Goal: Task Accomplishment & Management: Use online tool/utility

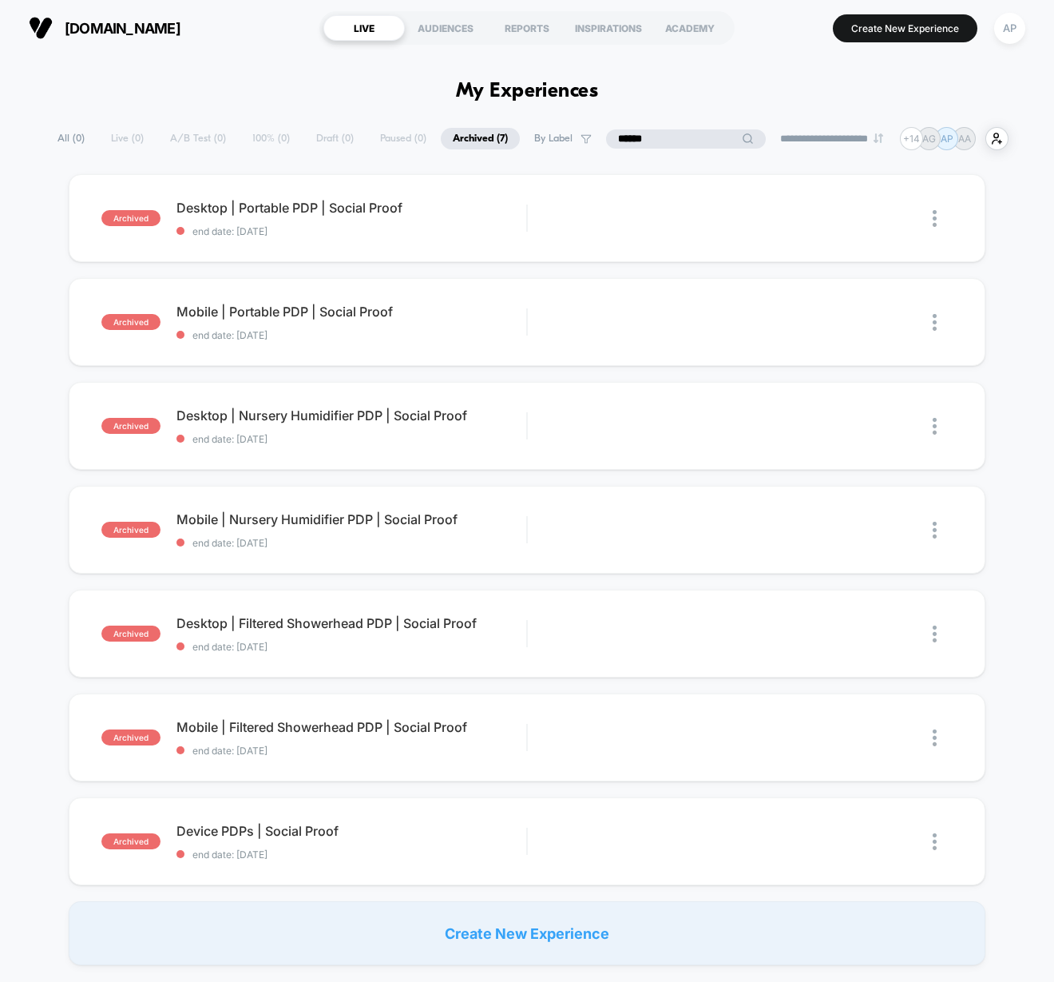
click at [637, 140] on input "******" at bounding box center [686, 138] width 160 height 19
click at [396, 848] on span "end date: [DATE]" at bounding box center [352, 854] width 350 height 12
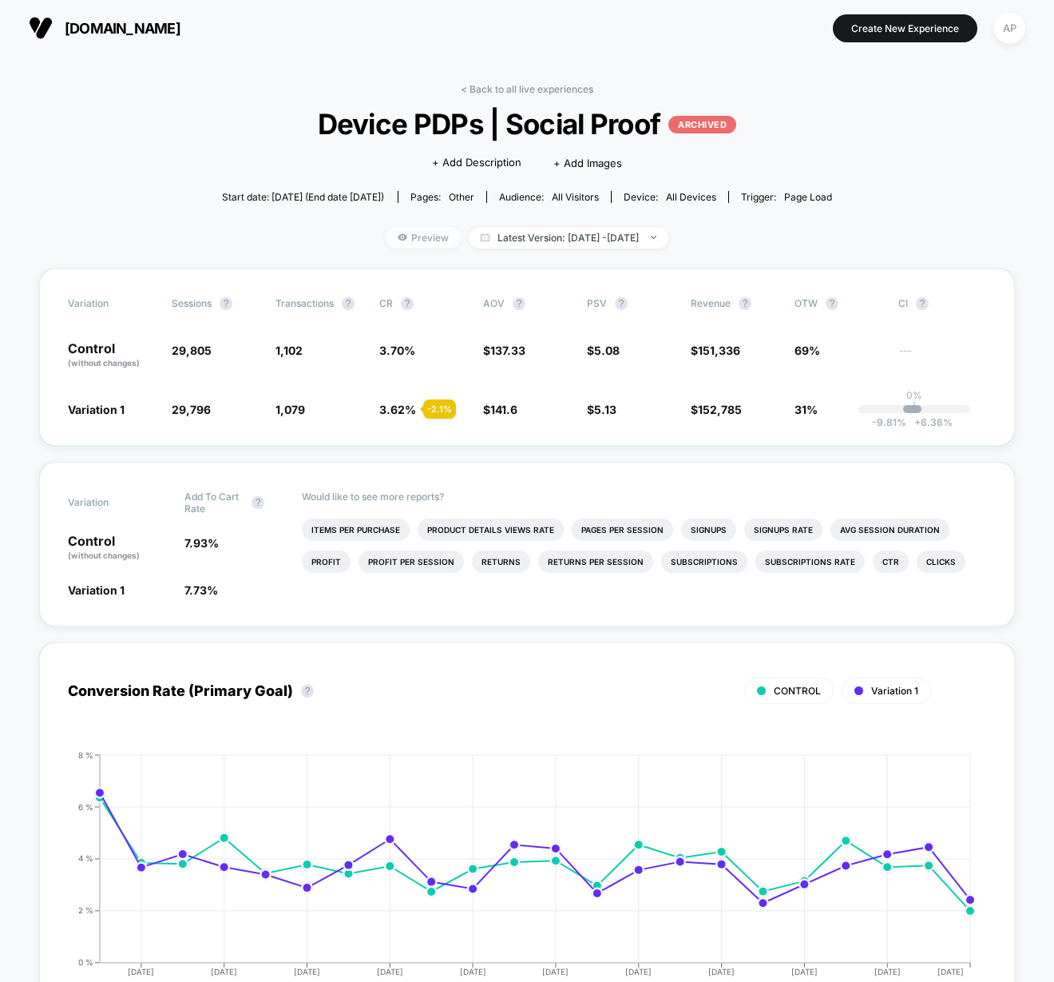
click at [404, 240] on span "Preview" at bounding box center [423, 238] width 75 height 22
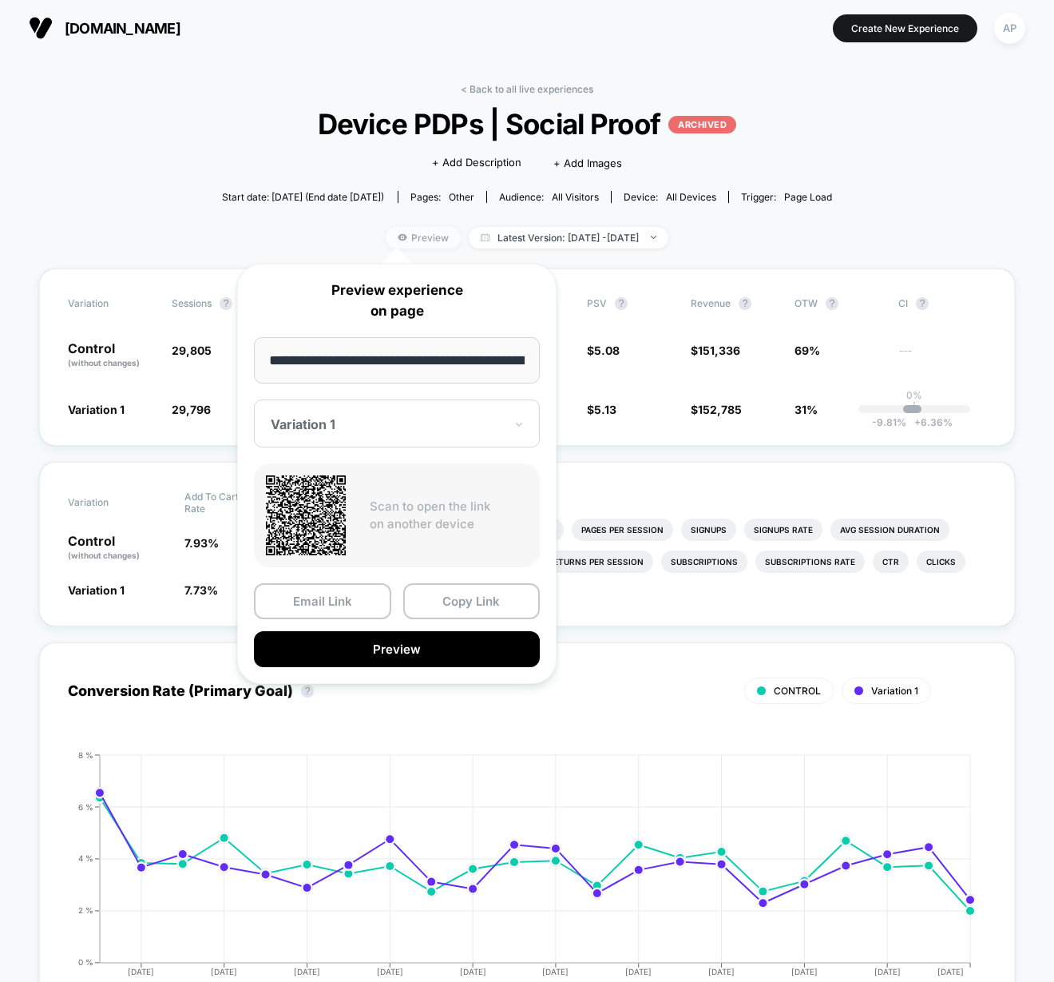
scroll to position [0, 78]
click at [393, 652] on button "Preview" at bounding box center [397, 649] width 286 height 36
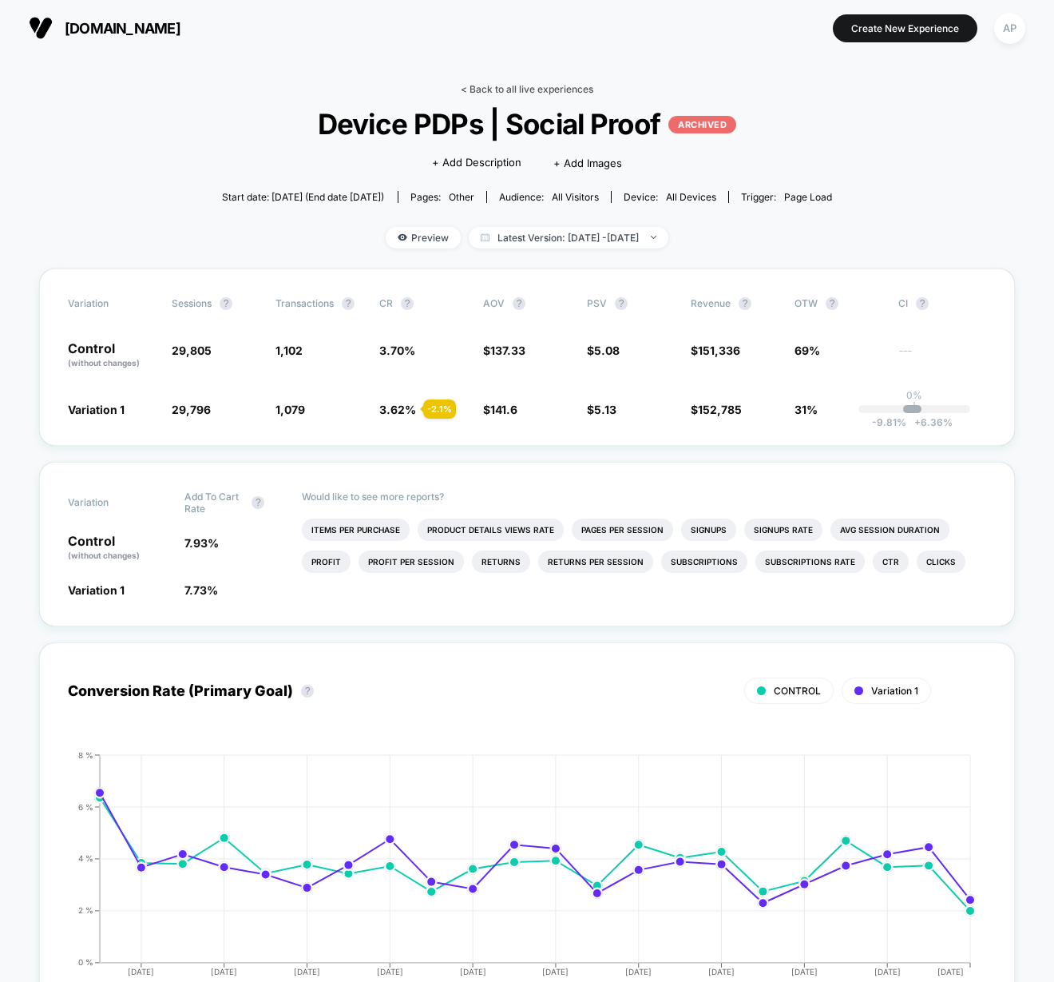
click at [506, 91] on link "< Back to all live experiences" at bounding box center [527, 89] width 133 height 12
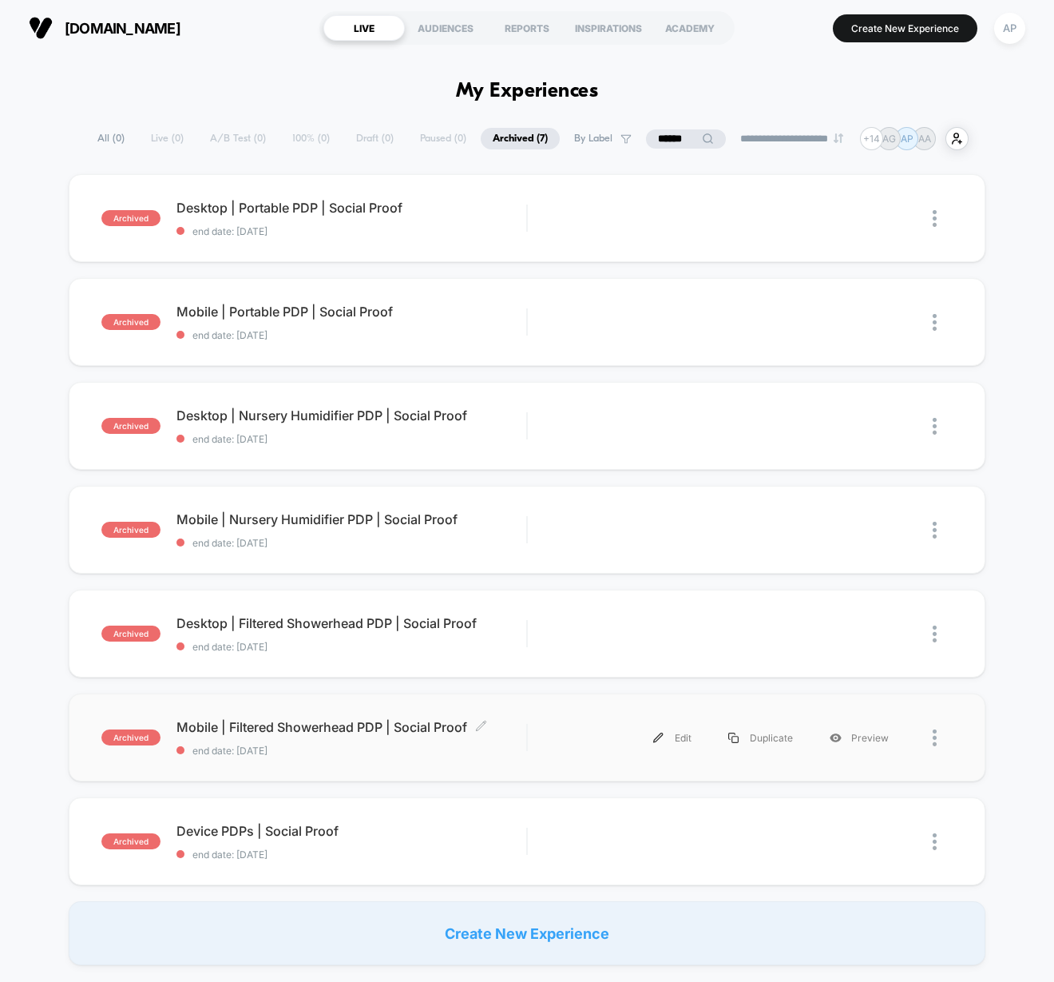
click at [406, 755] on span "end date: [DATE]" at bounding box center [352, 750] width 350 height 12
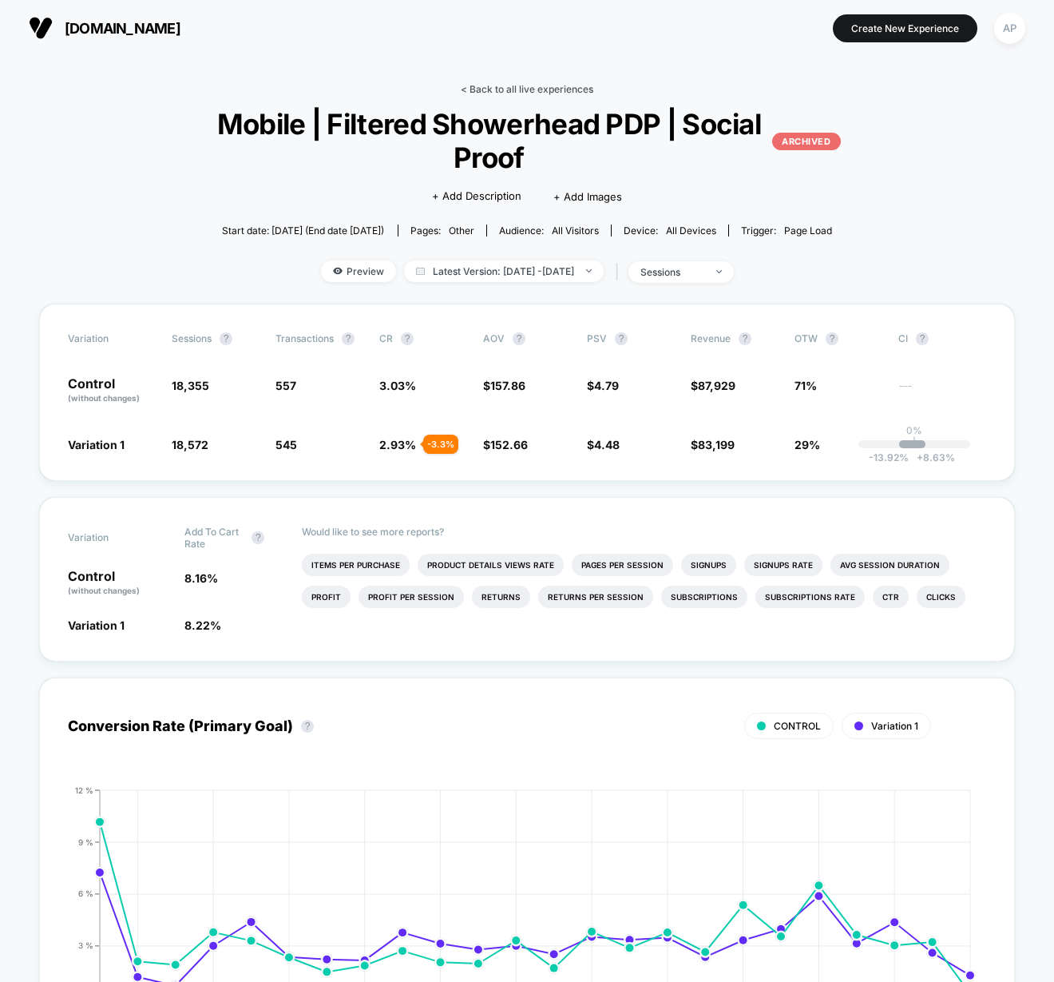
click at [574, 86] on link "< Back to all live experiences" at bounding box center [527, 89] width 133 height 12
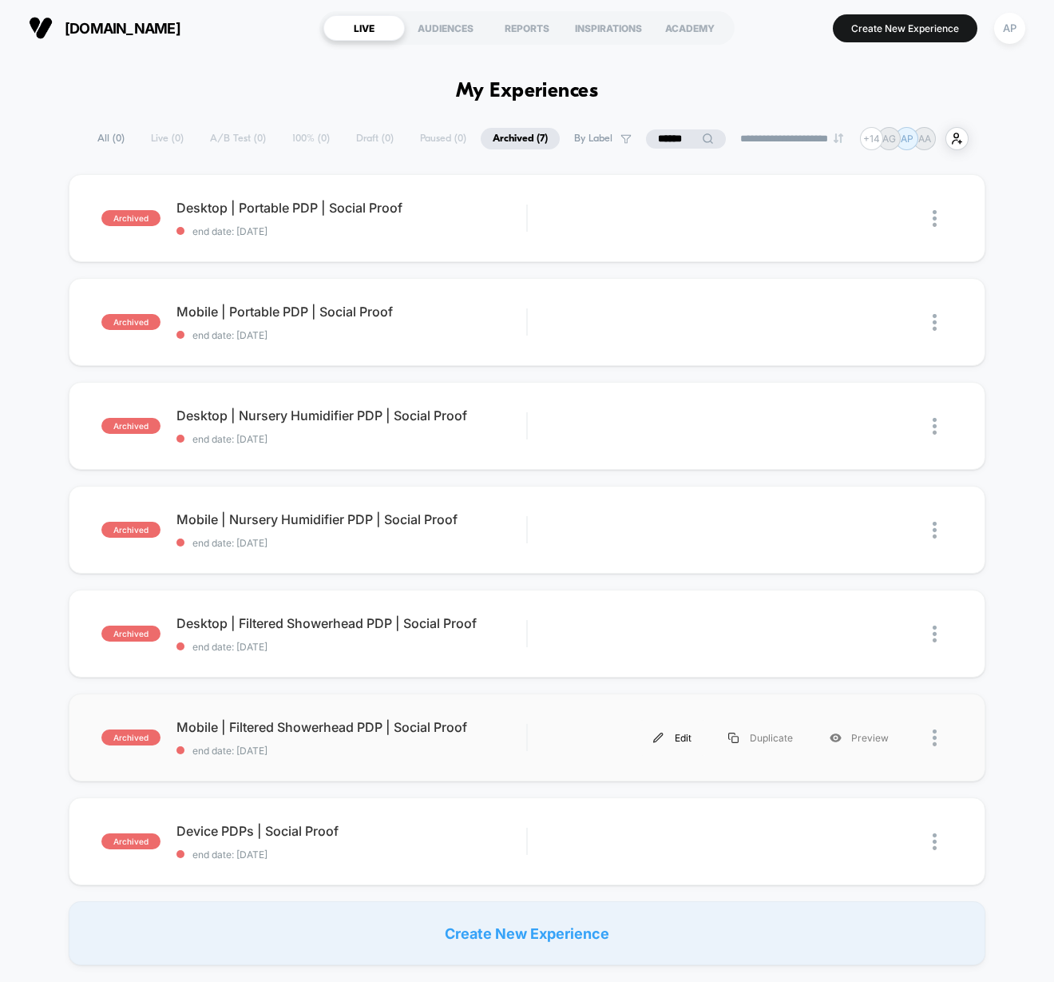
click at [669, 735] on div "Edit" at bounding box center [672, 738] width 75 height 36
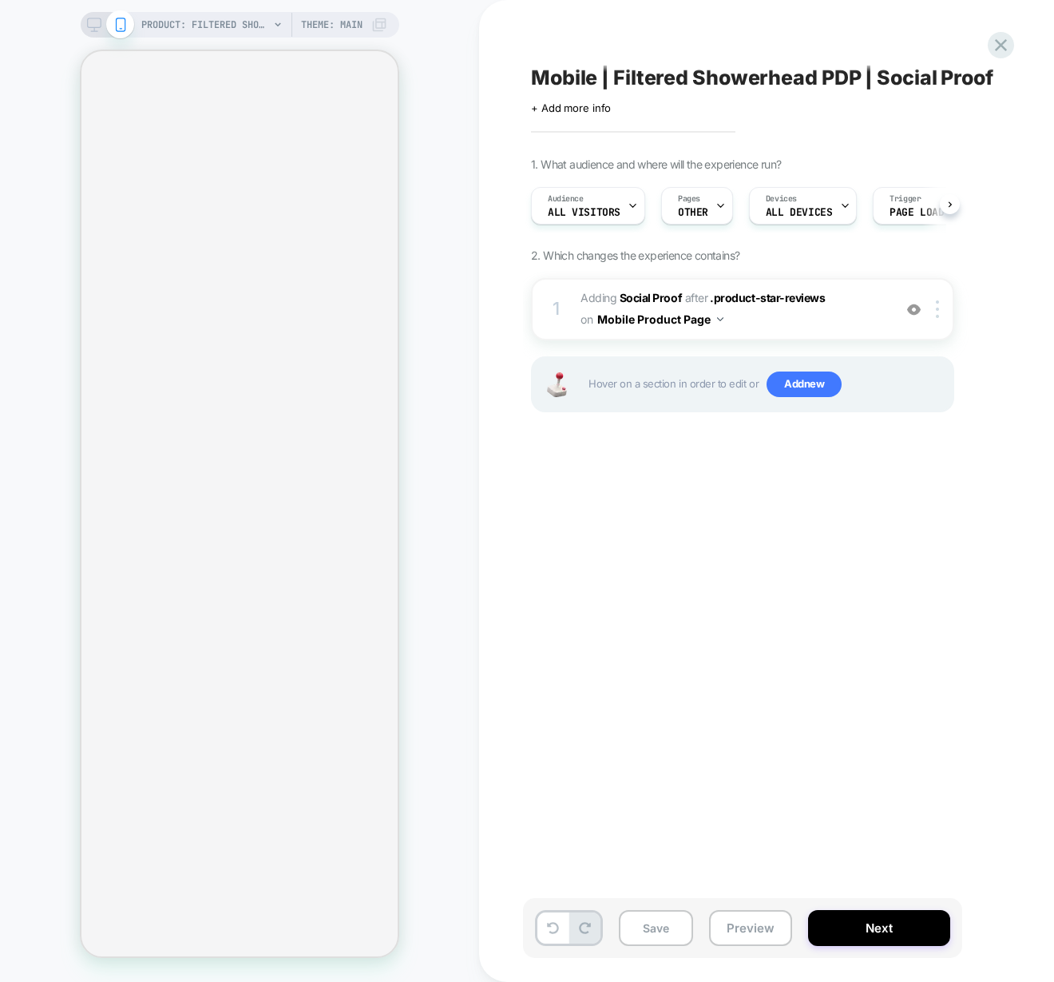
scroll to position [0, 1]
click at [792, 316] on span "#_loomi_addon_1713368984511_dup1715195026 Adding Social Proof AFTER .product-st…" at bounding box center [733, 309] width 304 height 43
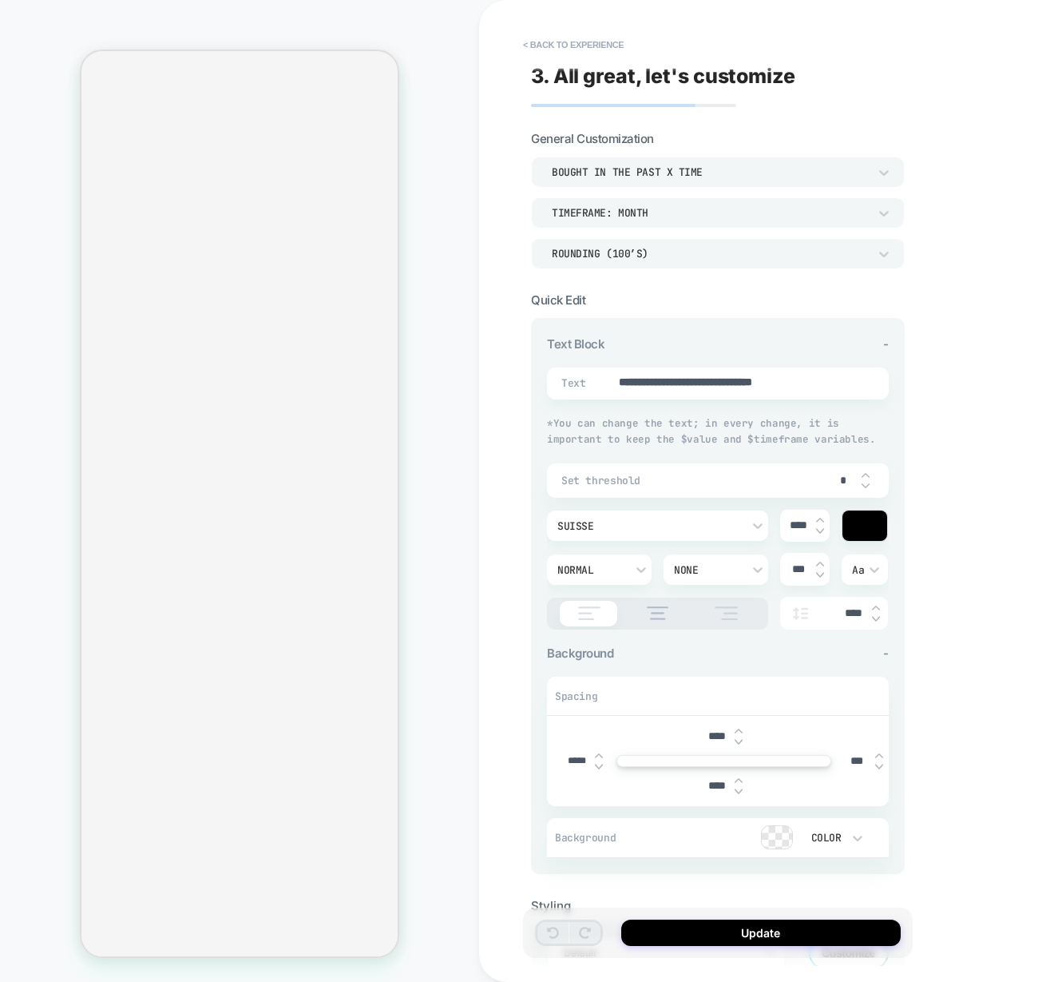
type textarea "*"
click at [562, 42] on button "< Back to experience" at bounding box center [573, 45] width 117 height 26
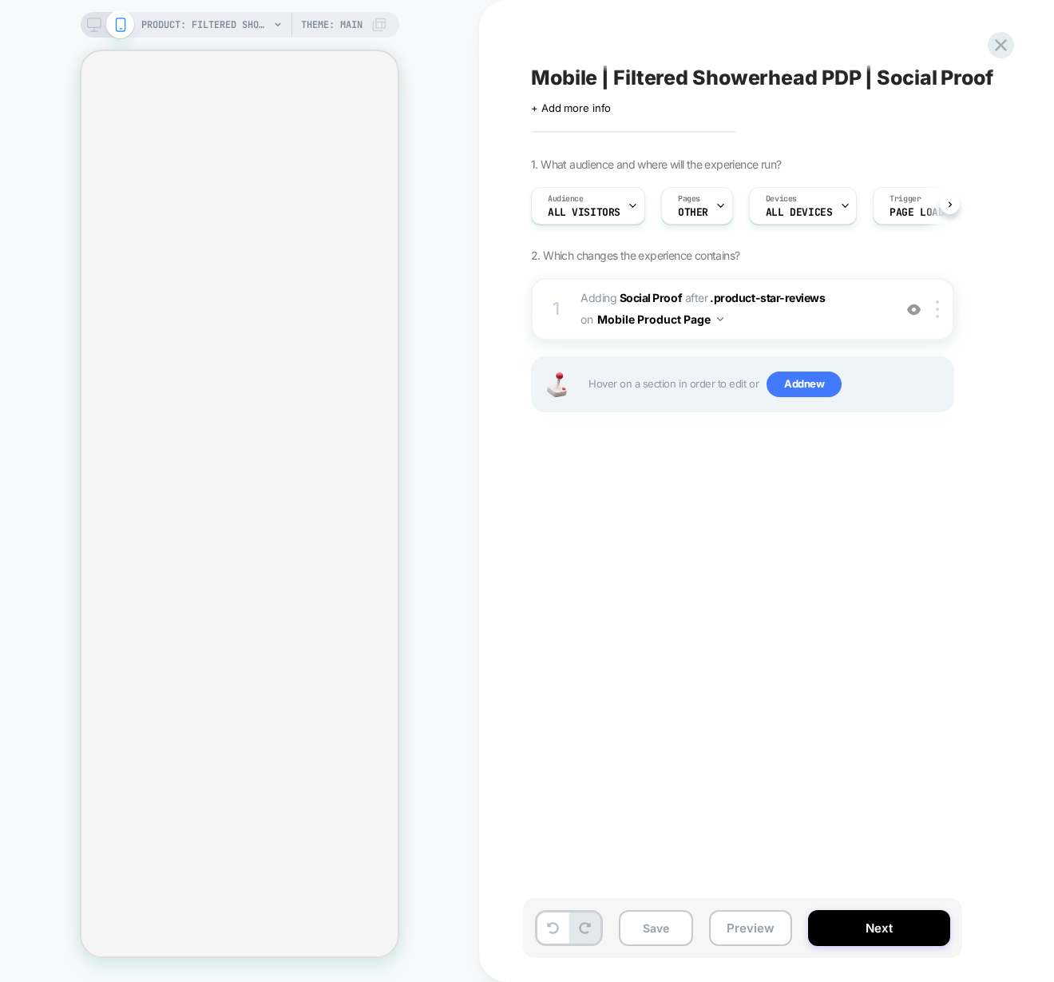
scroll to position [0, 0]
click at [994, 43] on icon at bounding box center [1001, 45] width 22 height 22
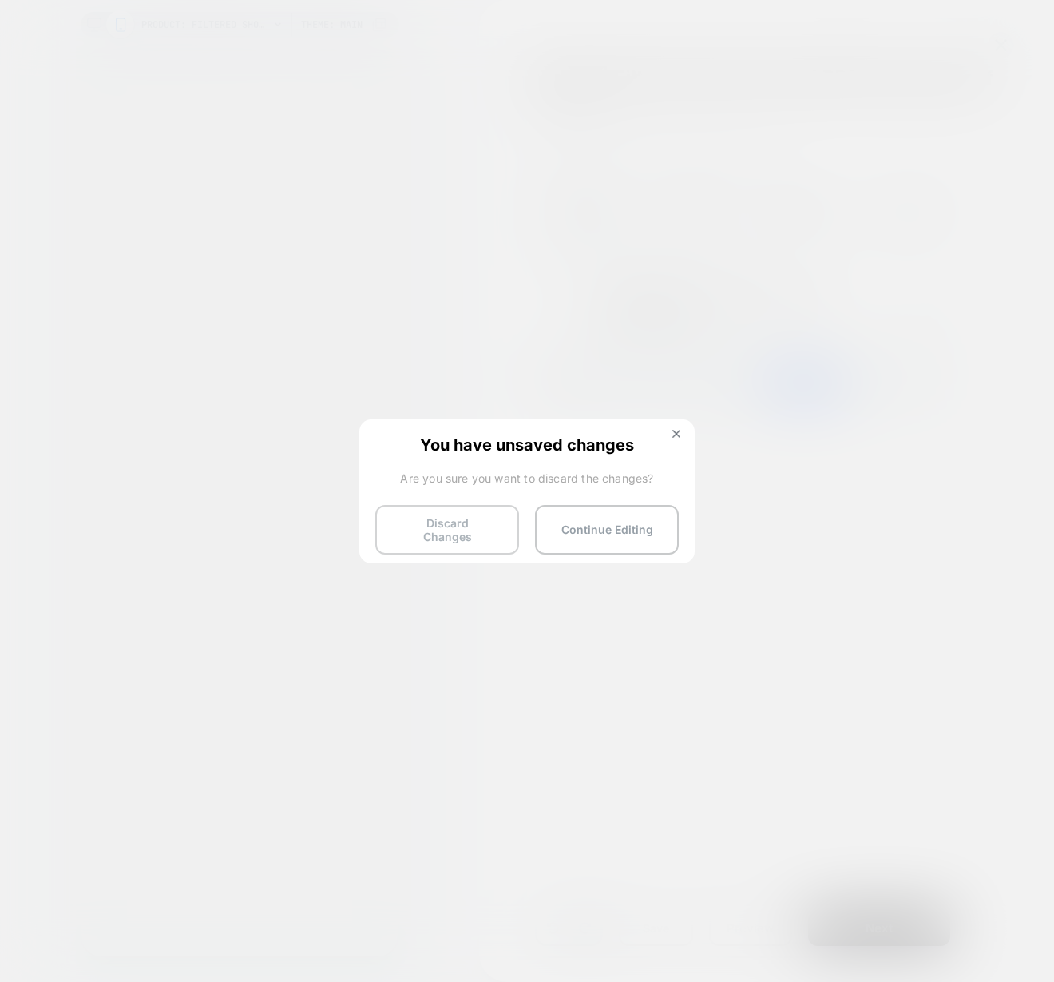
click at [489, 519] on button "Discard Changes" at bounding box center [447, 530] width 144 height 50
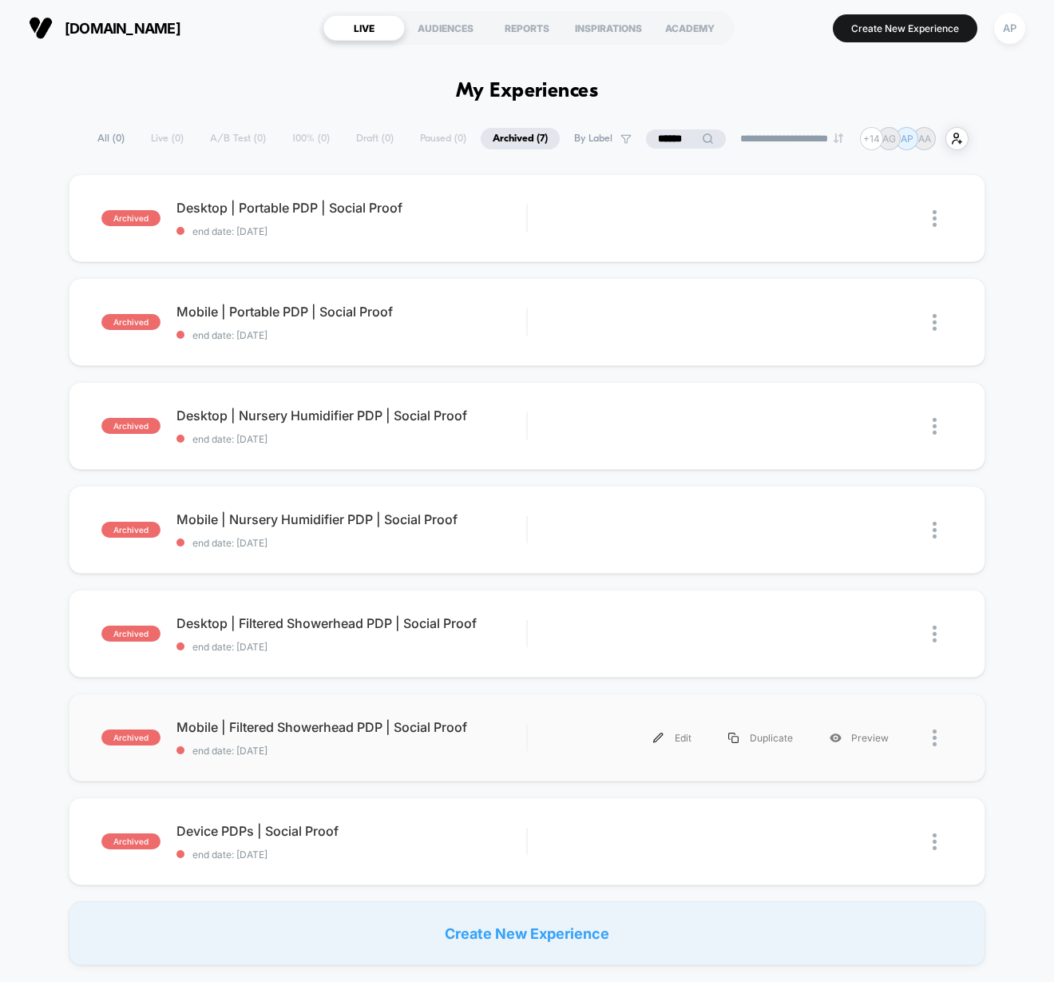
click at [482, 761] on div "archived Mobile | Filtered Showerhead PDP | Social Proof end date: [DATE] Edit …" at bounding box center [527, 737] width 917 height 88
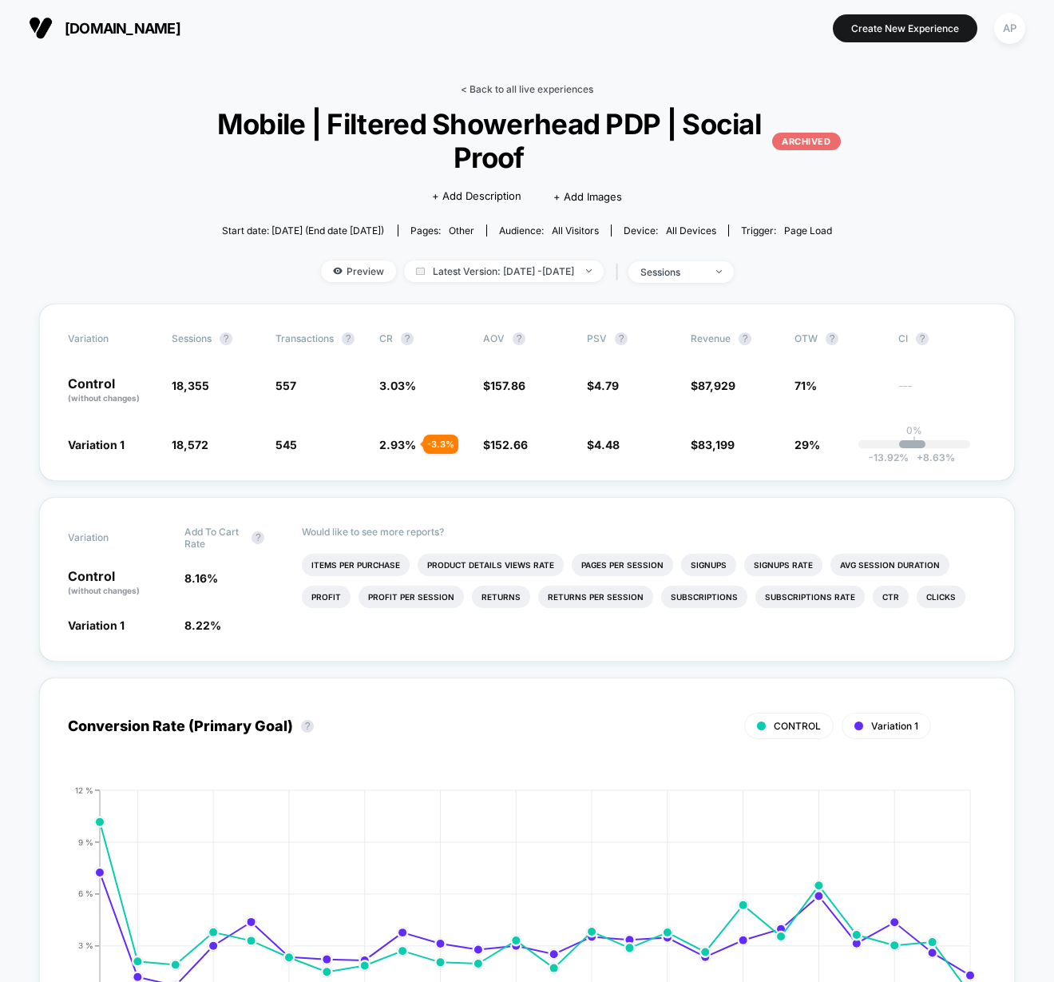
click at [538, 85] on link "< Back to all live experiences" at bounding box center [527, 89] width 133 height 12
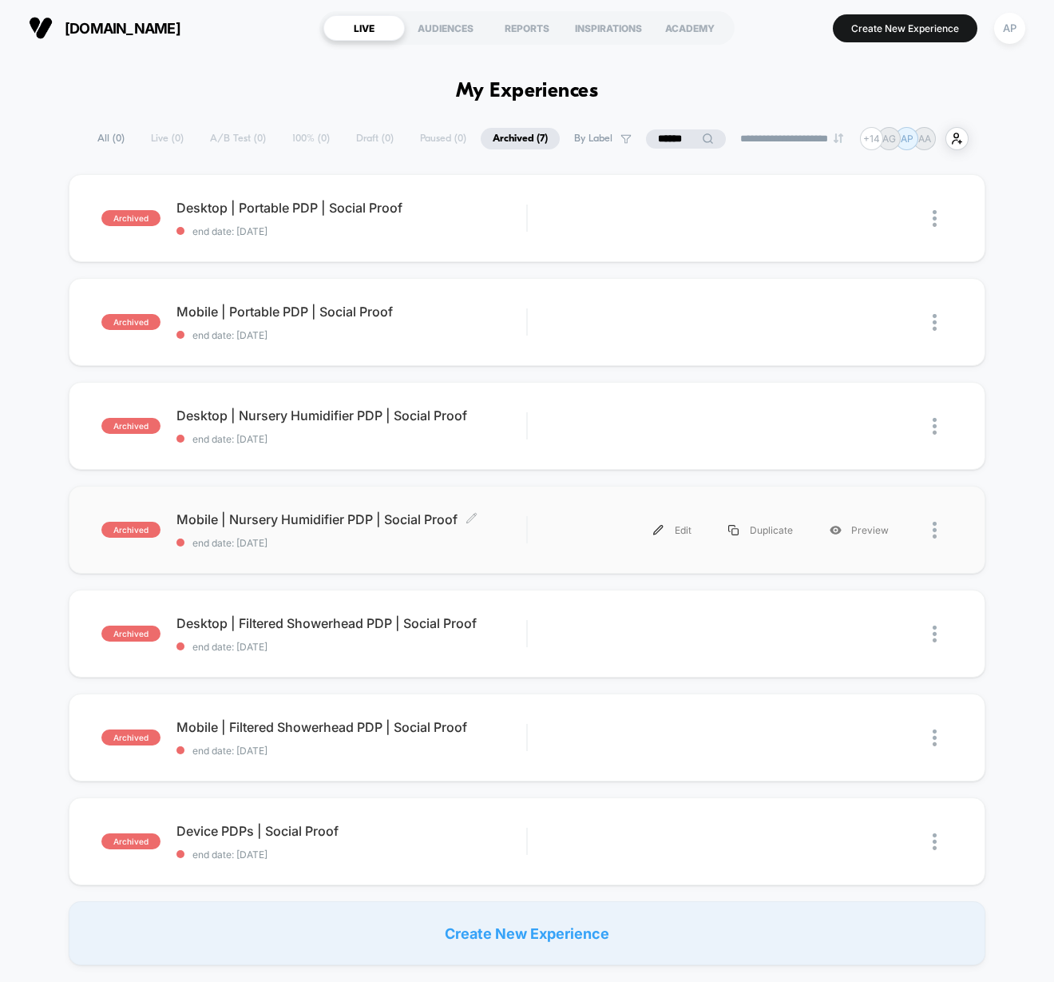
click at [492, 541] on span "end date: [DATE]" at bounding box center [352, 543] width 350 height 12
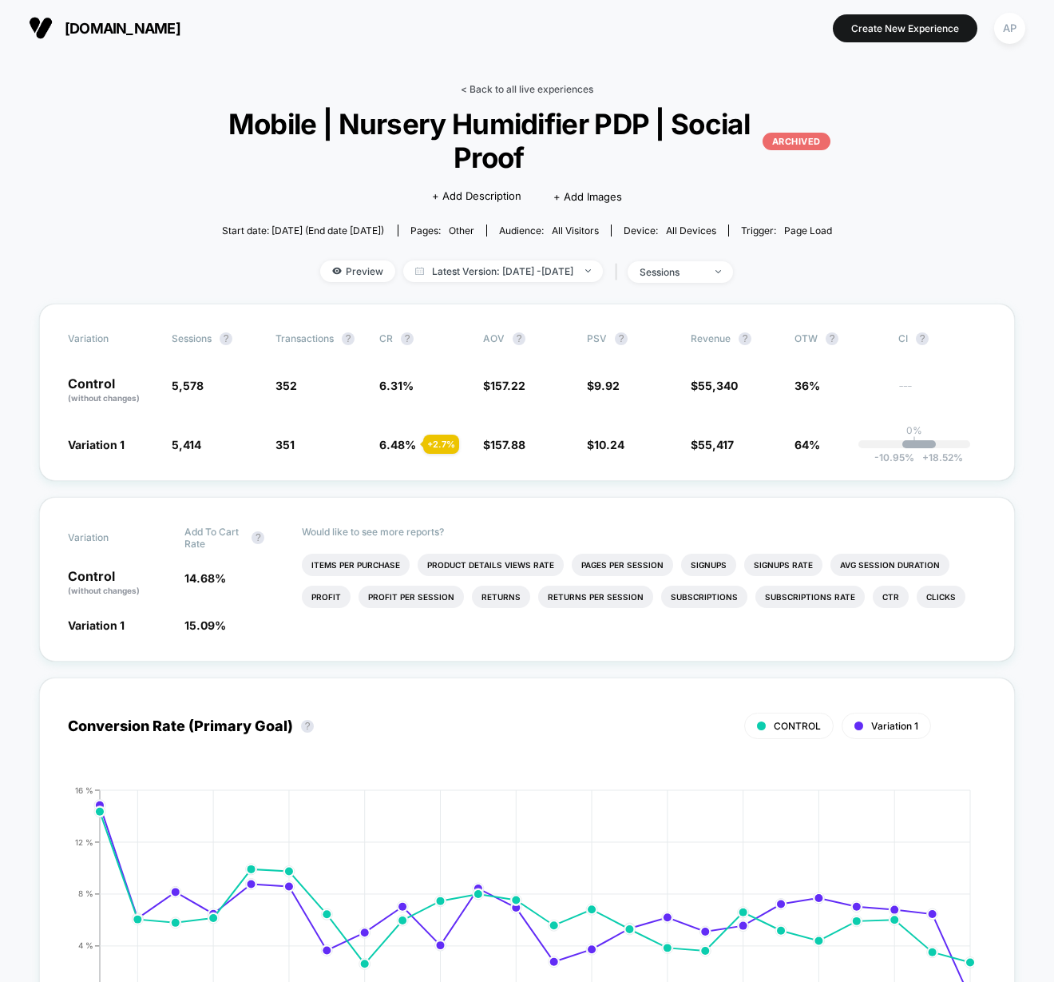
click at [506, 92] on link "< Back to all live experiences" at bounding box center [527, 89] width 133 height 12
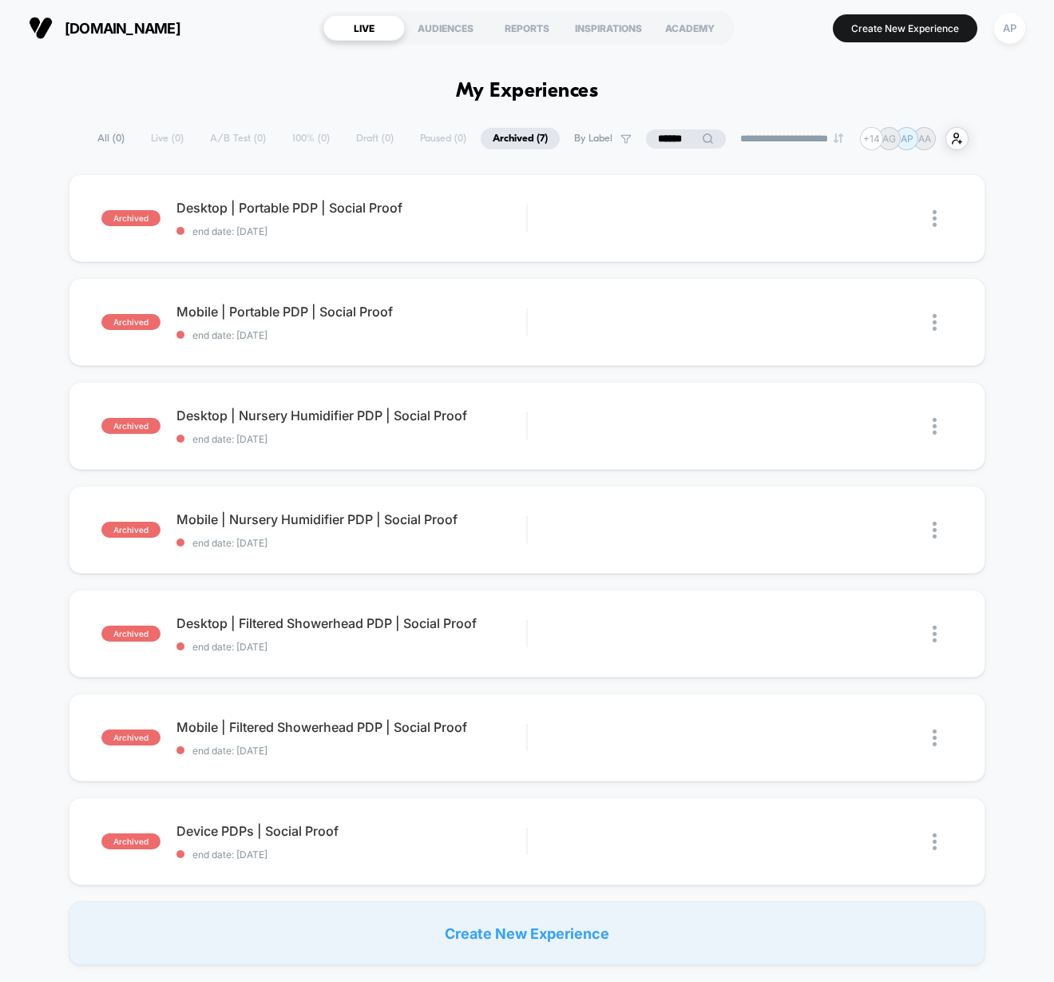
click at [670, 135] on input "******" at bounding box center [686, 138] width 80 height 19
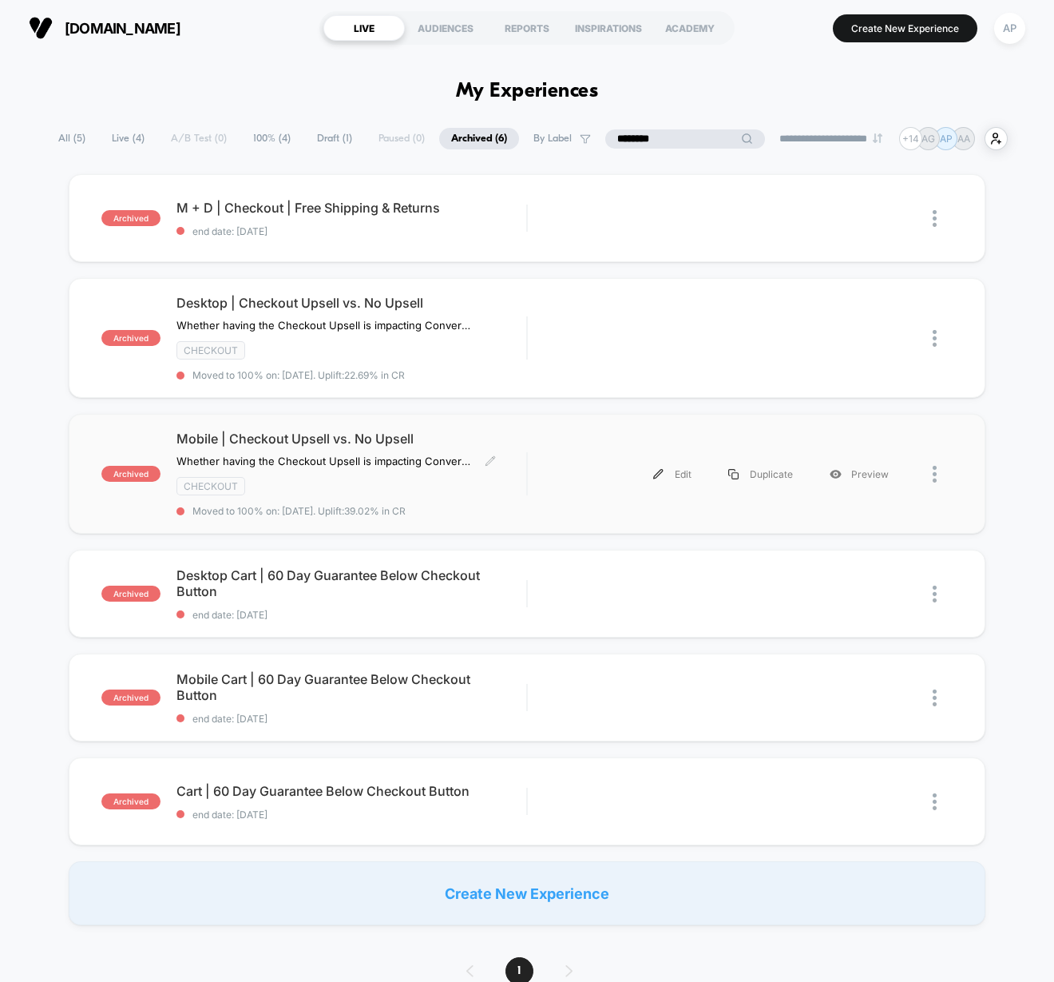
scroll to position [6, 0]
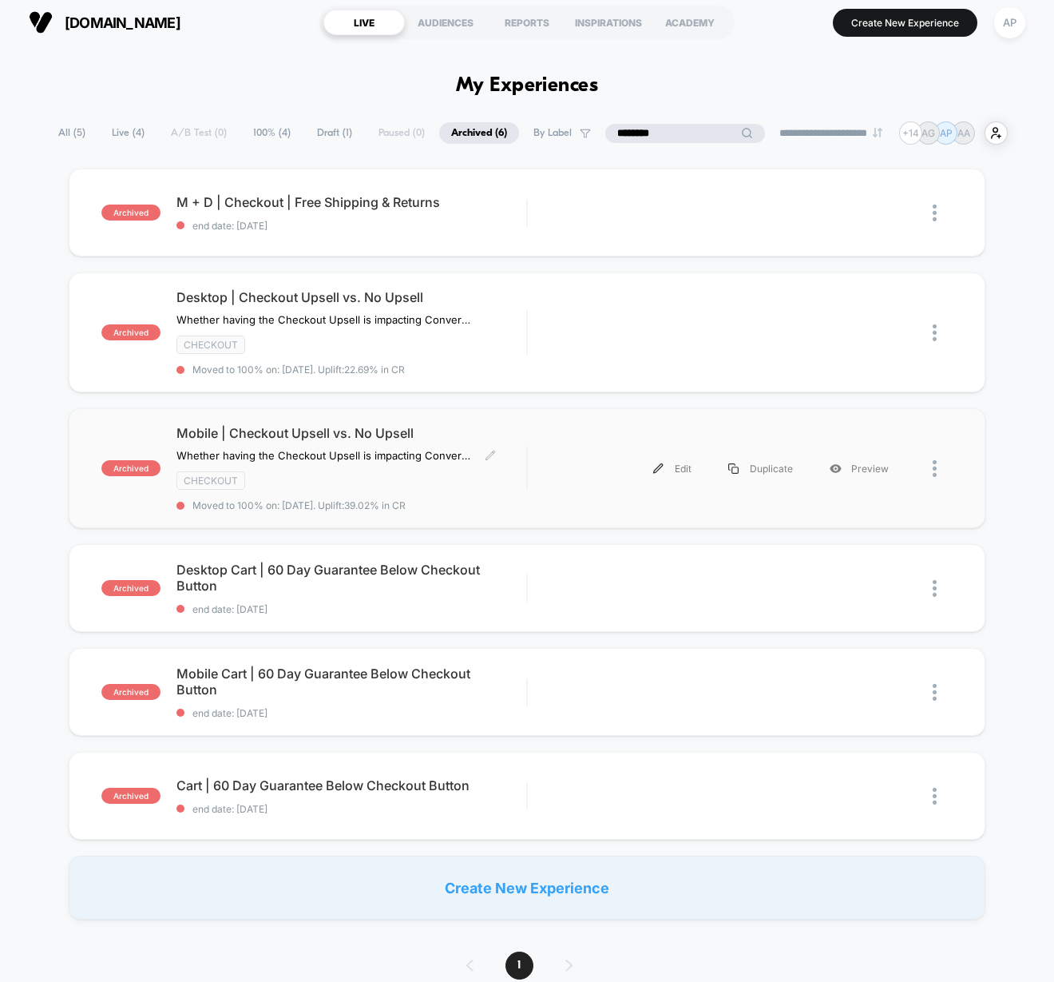
type input "********"
drag, startPoint x: 223, startPoint y: 428, endPoint x: 411, endPoint y: 430, distance: 187.7
click at [408, 431] on span "Mobile | Checkout Upsell vs. No Upsell" at bounding box center [352, 433] width 350 height 16
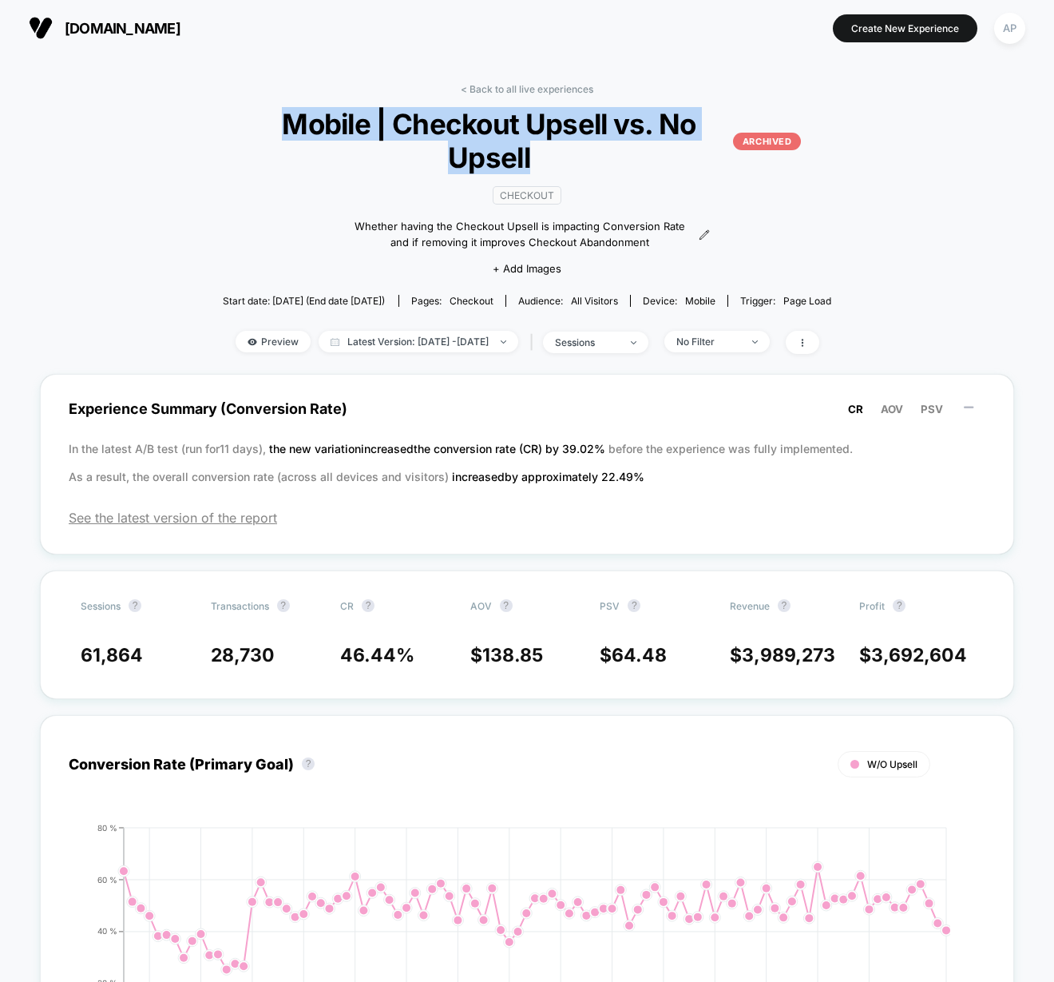
drag, startPoint x: 292, startPoint y: 119, endPoint x: 564, endPoint y: 159, distance: 275.3
click at [564, 159] on span "Mobile | Checkout Upsell vs. No Upsell ARCHIVED" at bounding box center [527, 140] width 548 height 67
copy span "Mobile | Checkout Upsell vs. No Upsell"
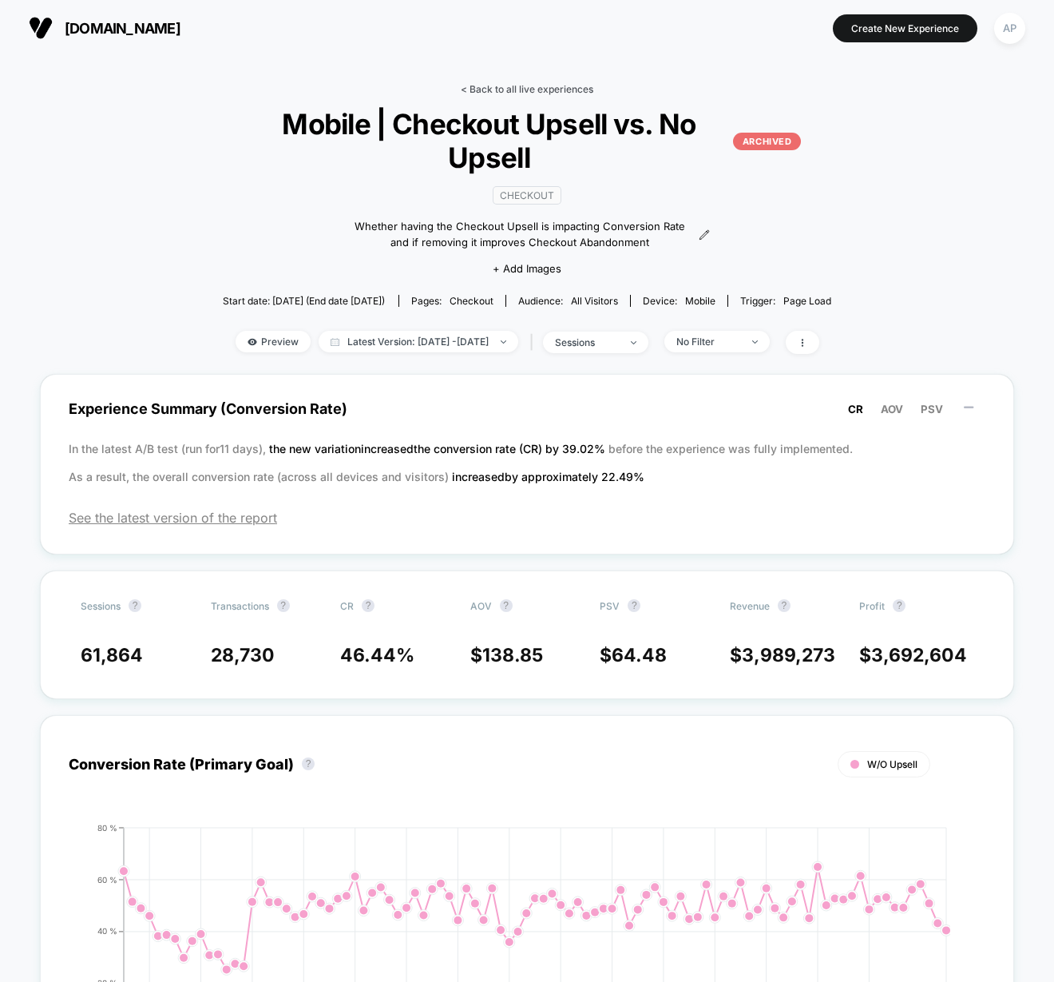
click at [526, 86] on link "< Back to all live experiences" at bounding box center [527, 89] width 133 height 12
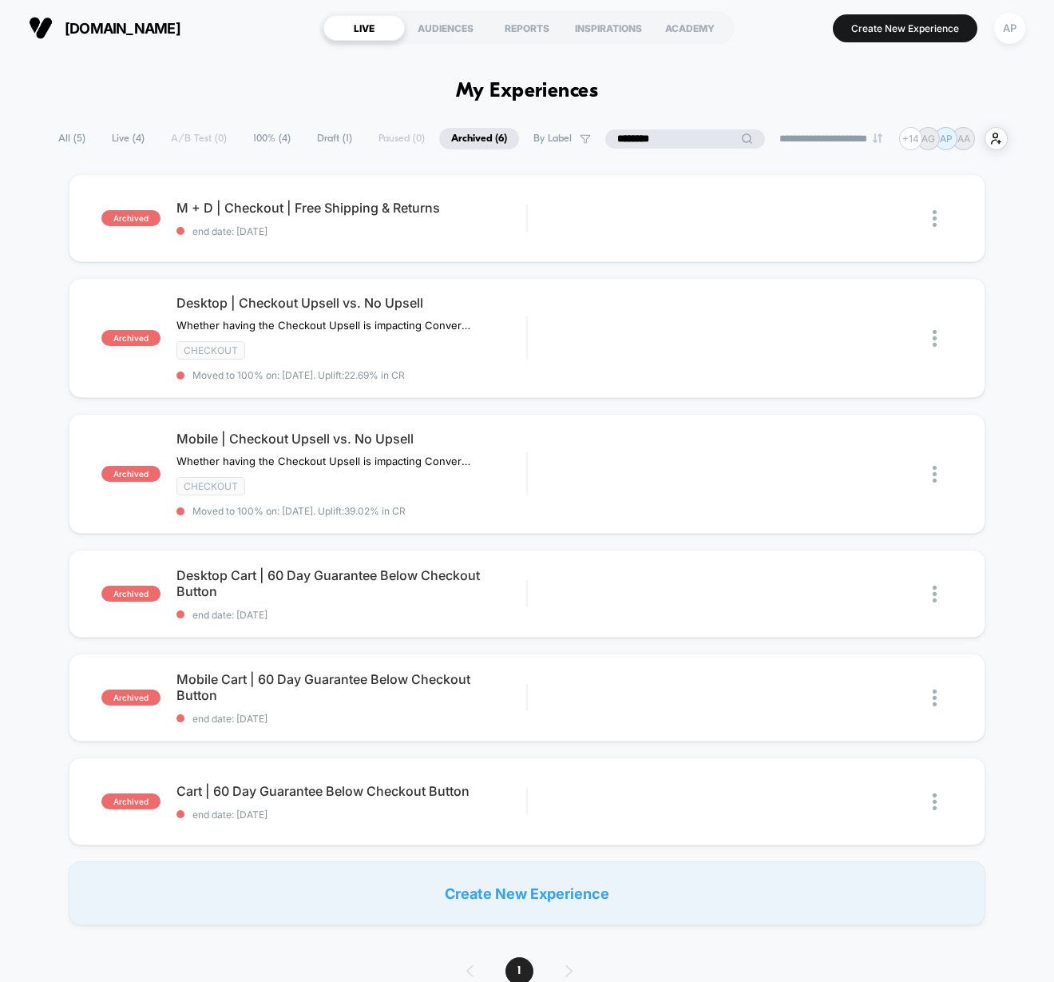
click at [680, 136] on input "********" at bounding box center [685, 138] width 160 height 19
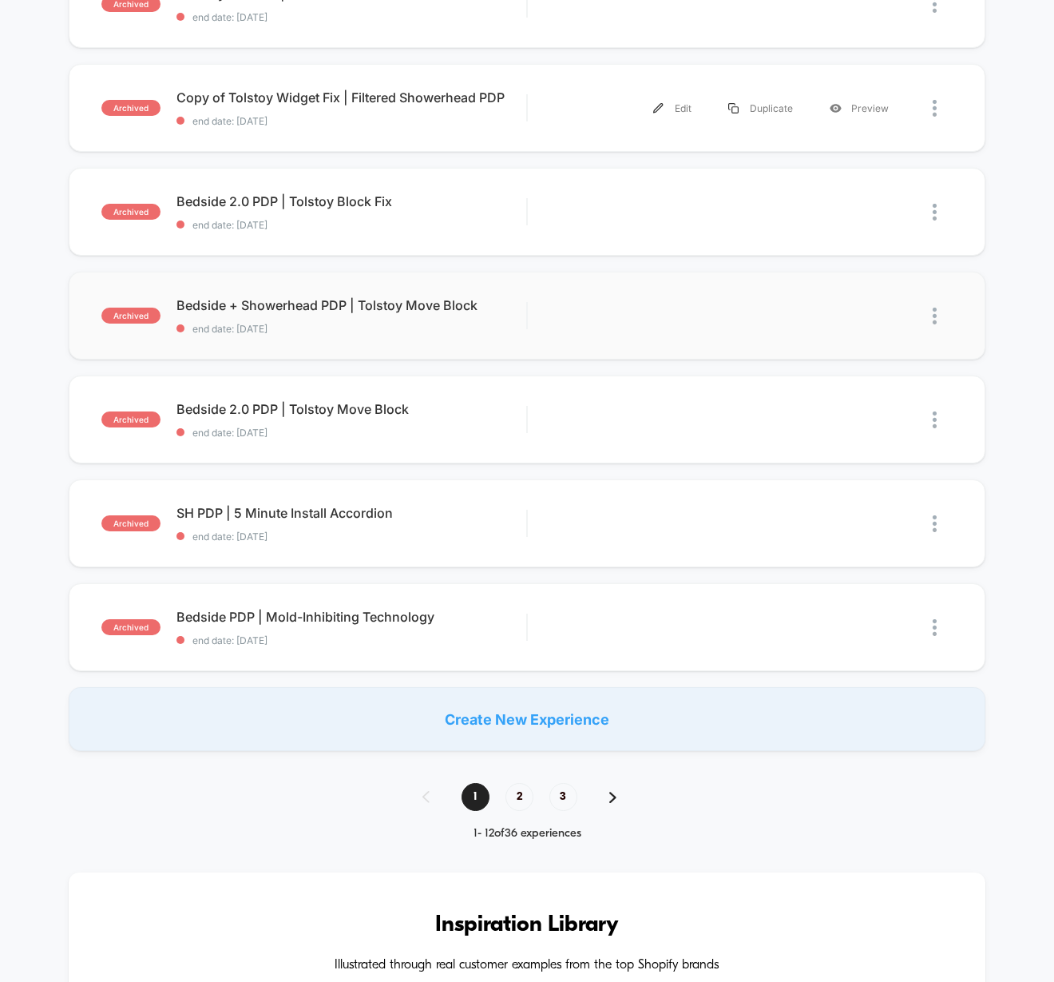
scroll to position [820, 0]
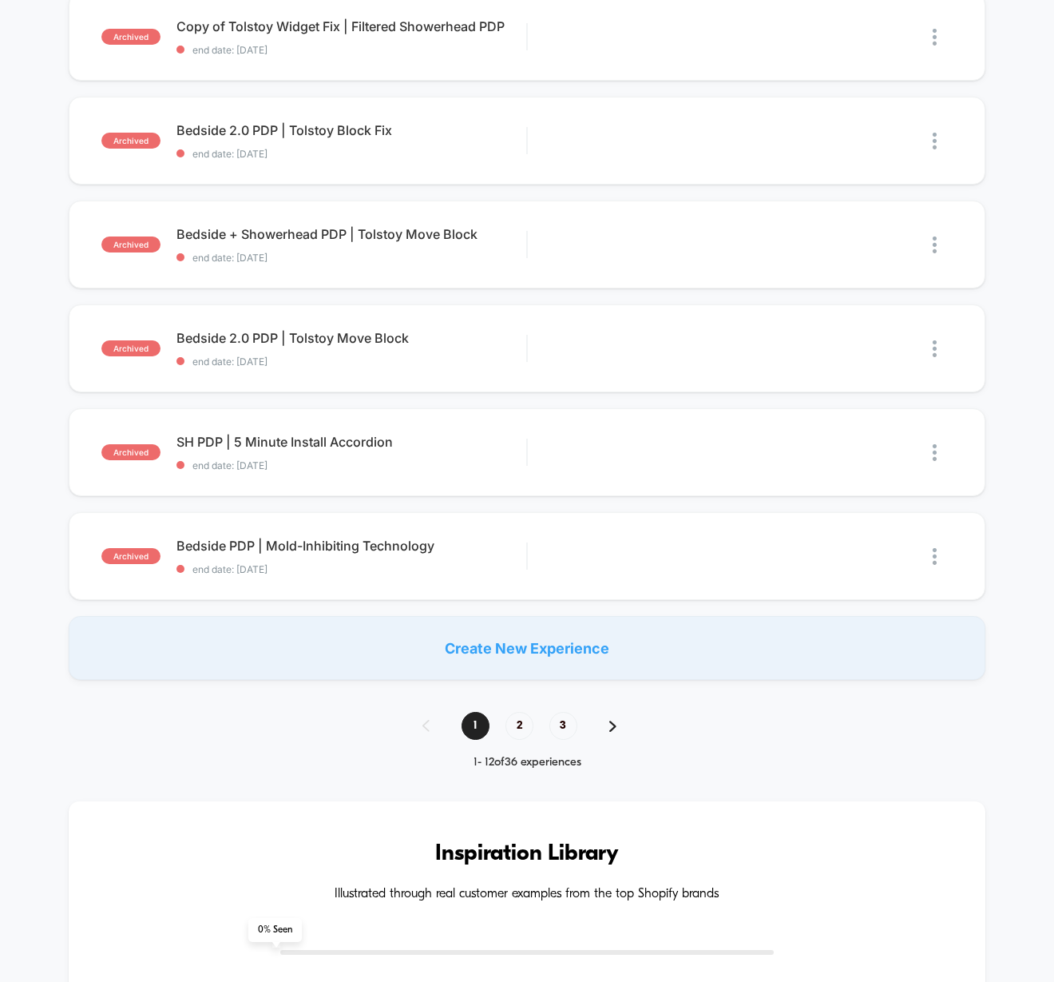
type input "***"
click at [513, 716] on span "2" at bounding box center [520, 726] width 28 height 28
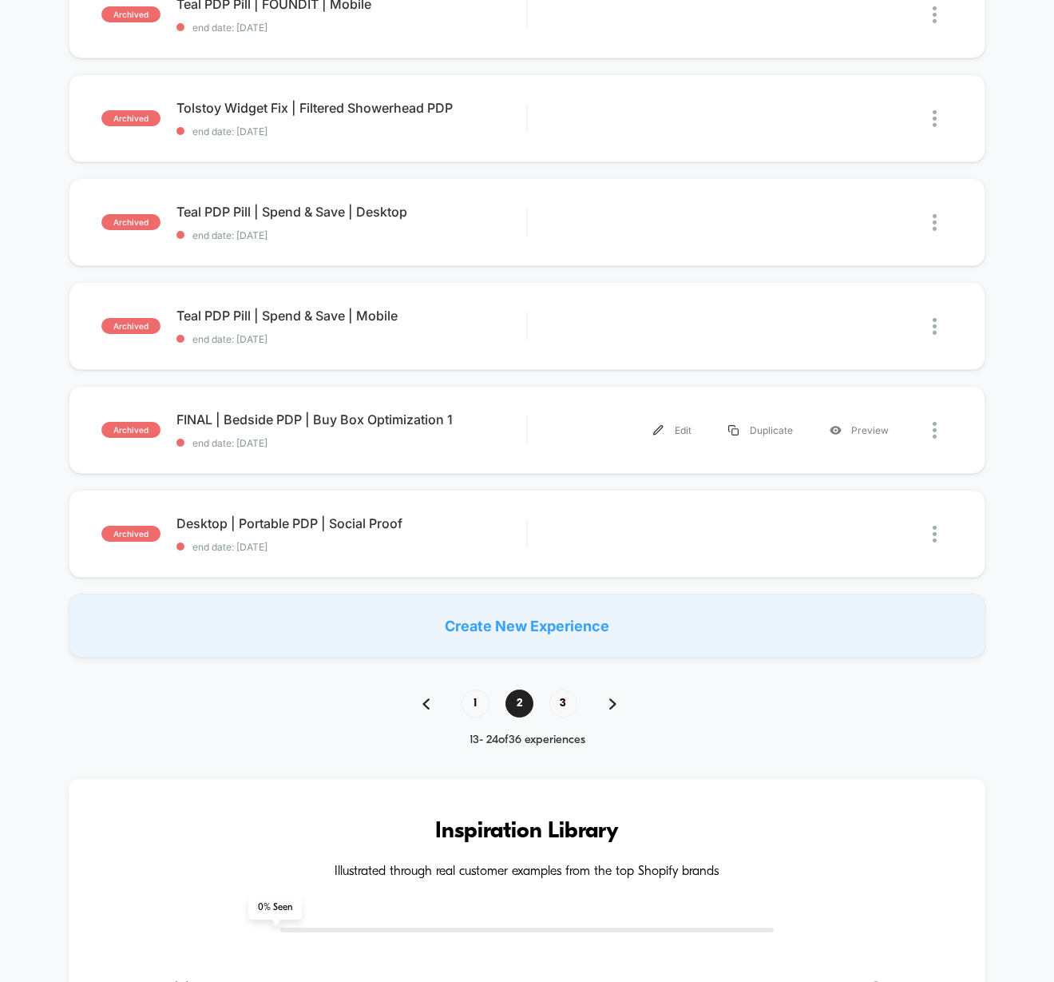
scroll to position [832, 0]
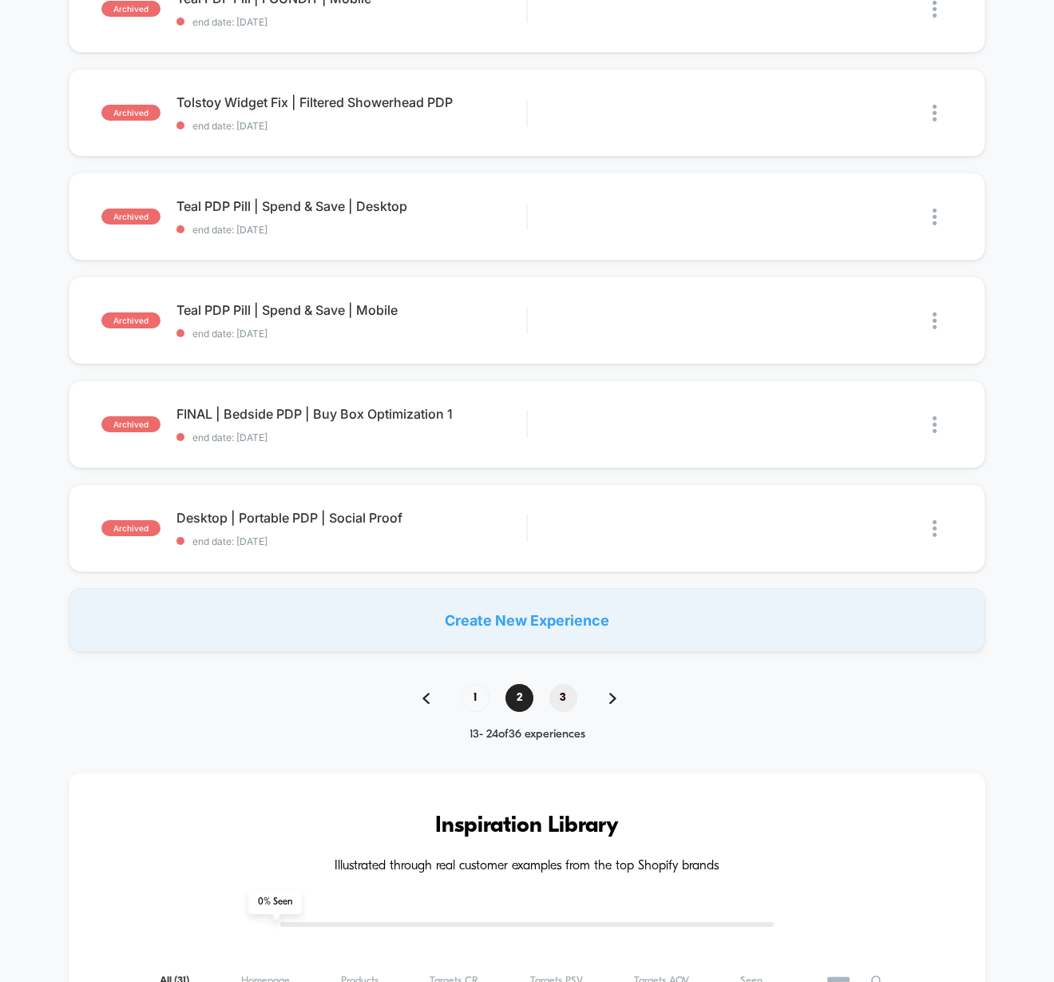
click at [561, 698] on span "3" at bounding box center [564, 698] width 28 height 28
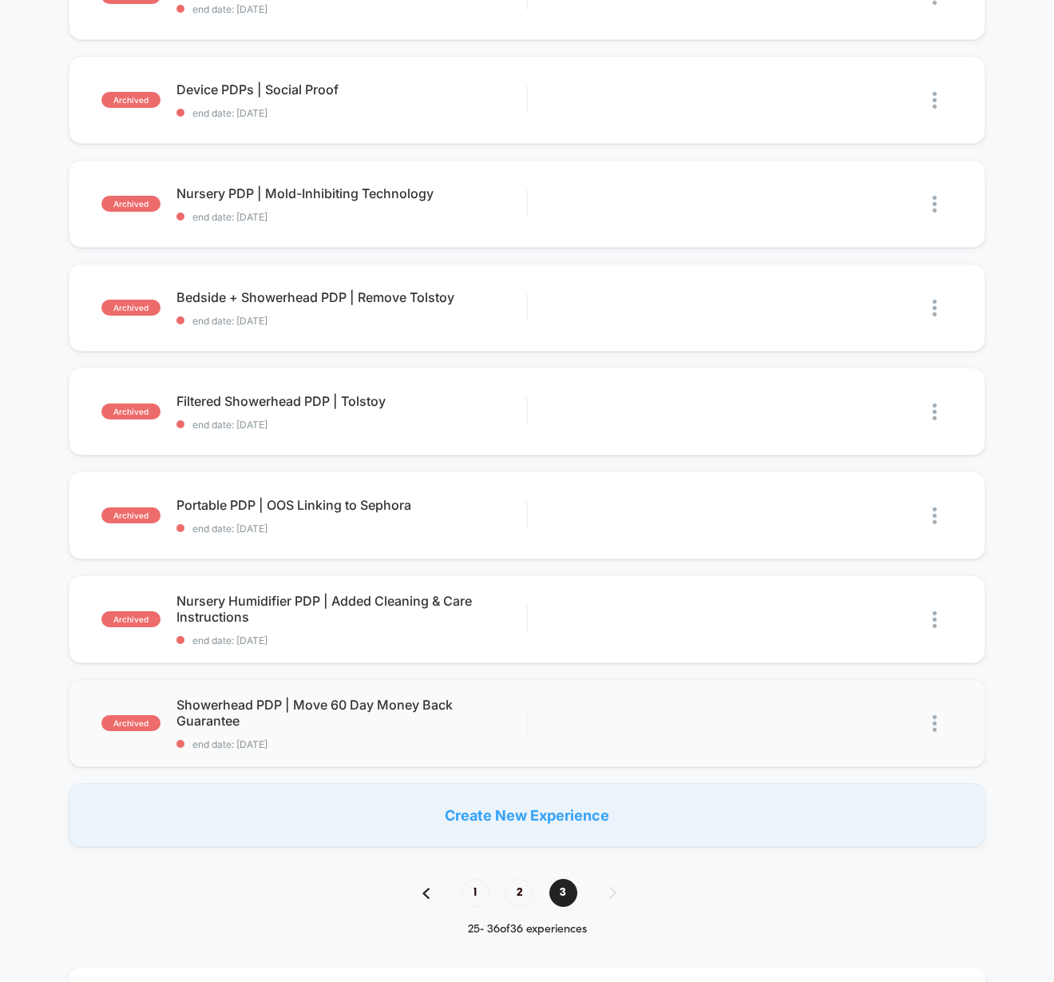
scroll to position [639, 0]
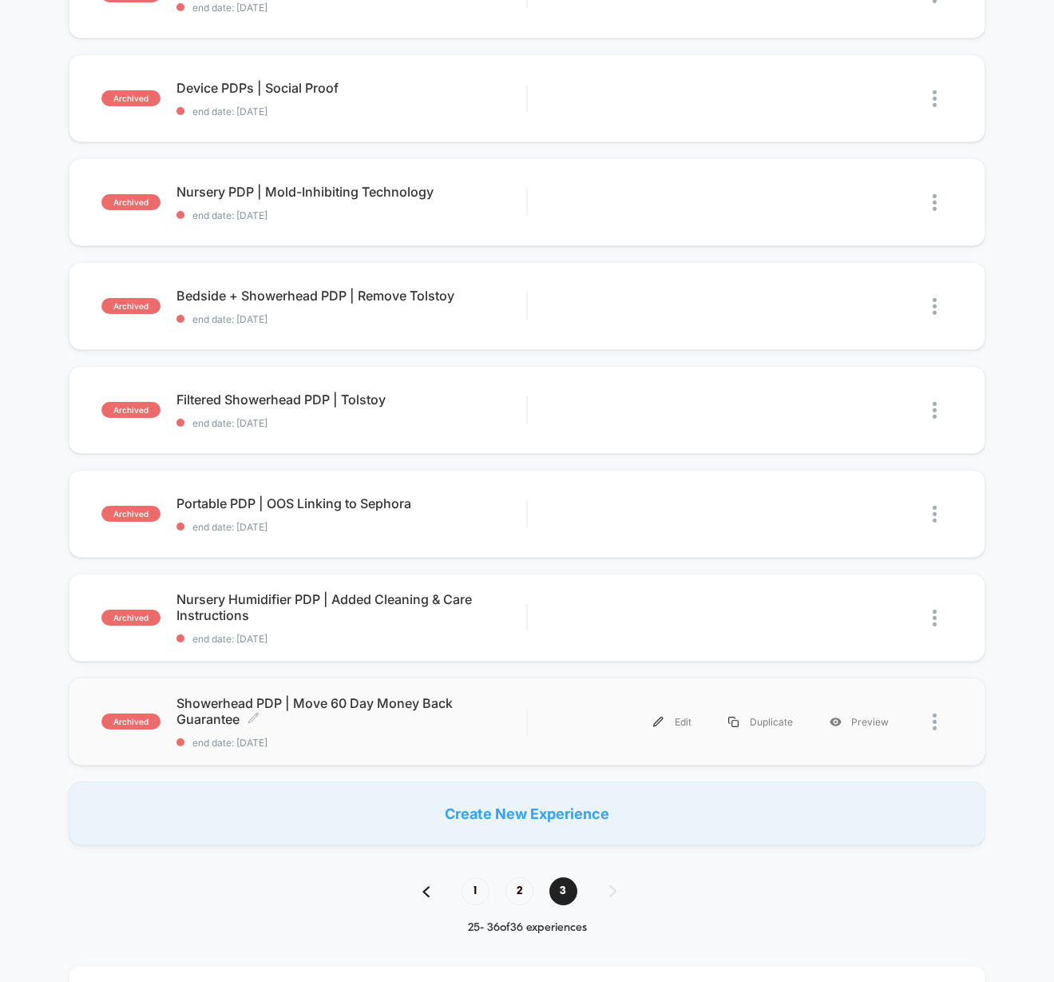
click at [477, 728] on div "Showerhead PDP | Move 60 Day Money Back Guarantee Click to edit experience deta…" at bounding box center [352, 722] width 350 height 54
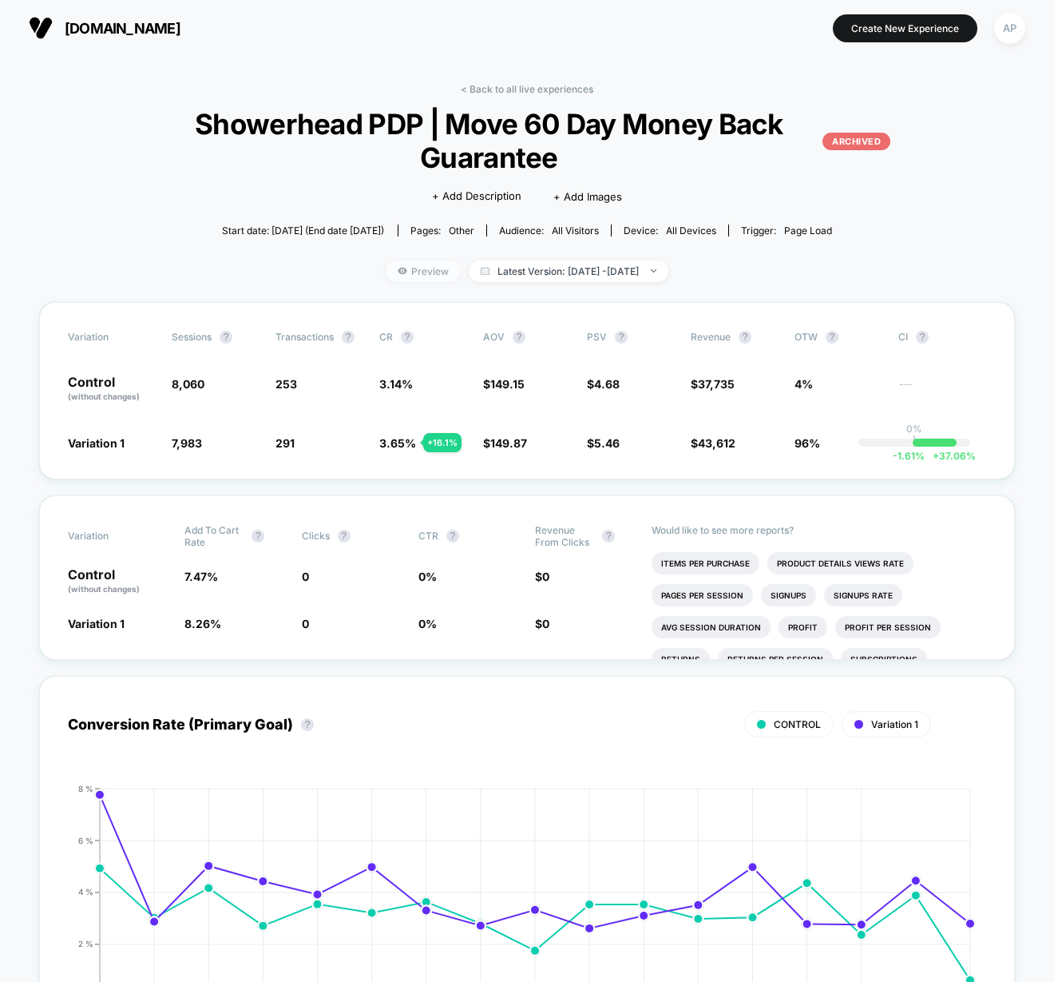
click at [413, 275] on span "Preview" at bounding box center [423, 271] width 75 height 22
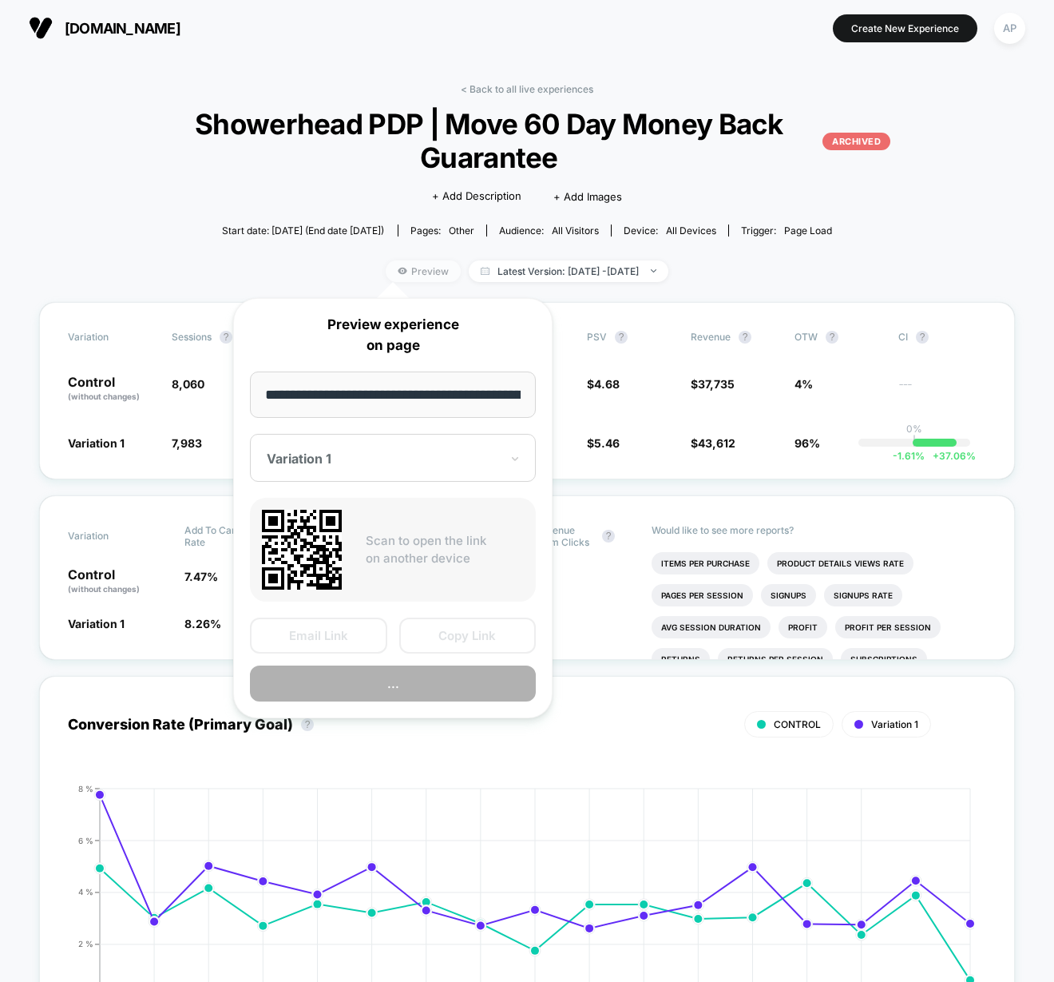
scroll to position [0, 141]
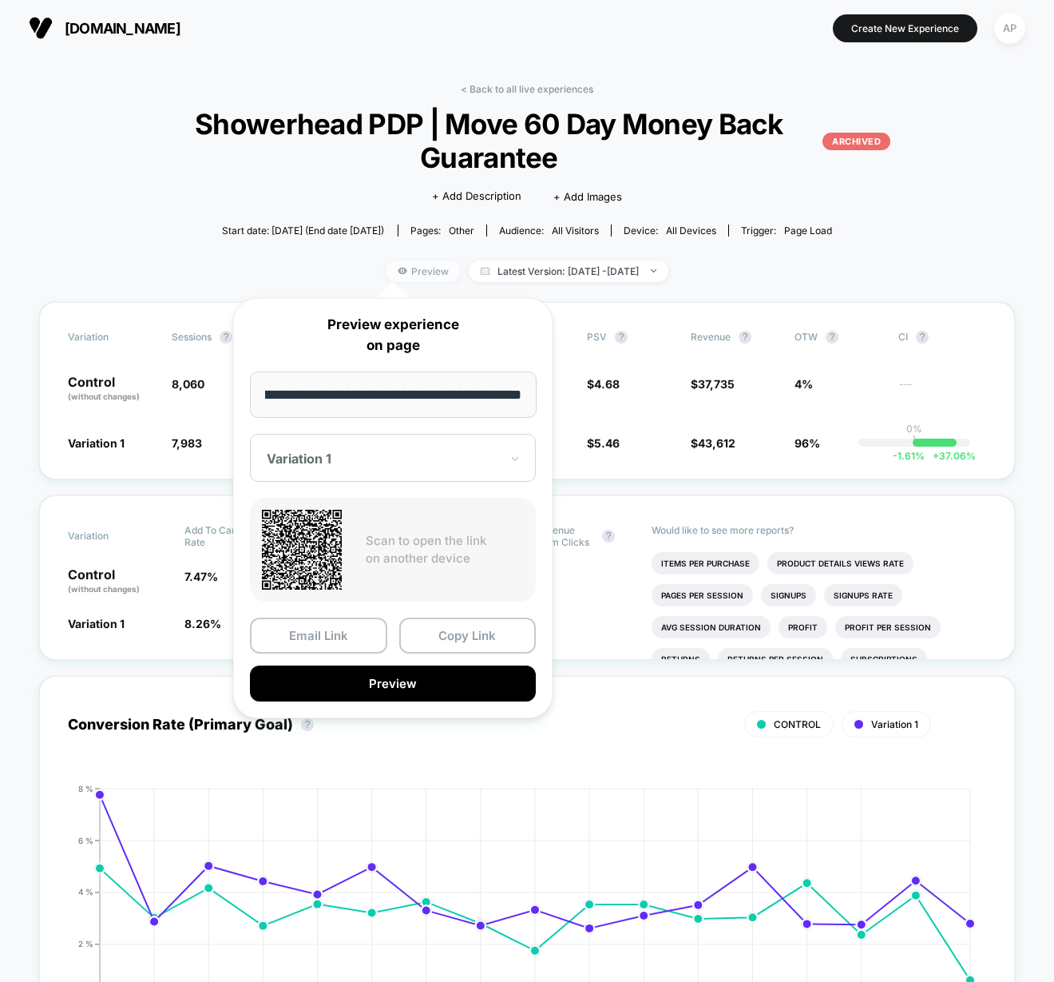
click at [413, 275] on span "Preview" at bounding box center [423, 271] width 75 height 22
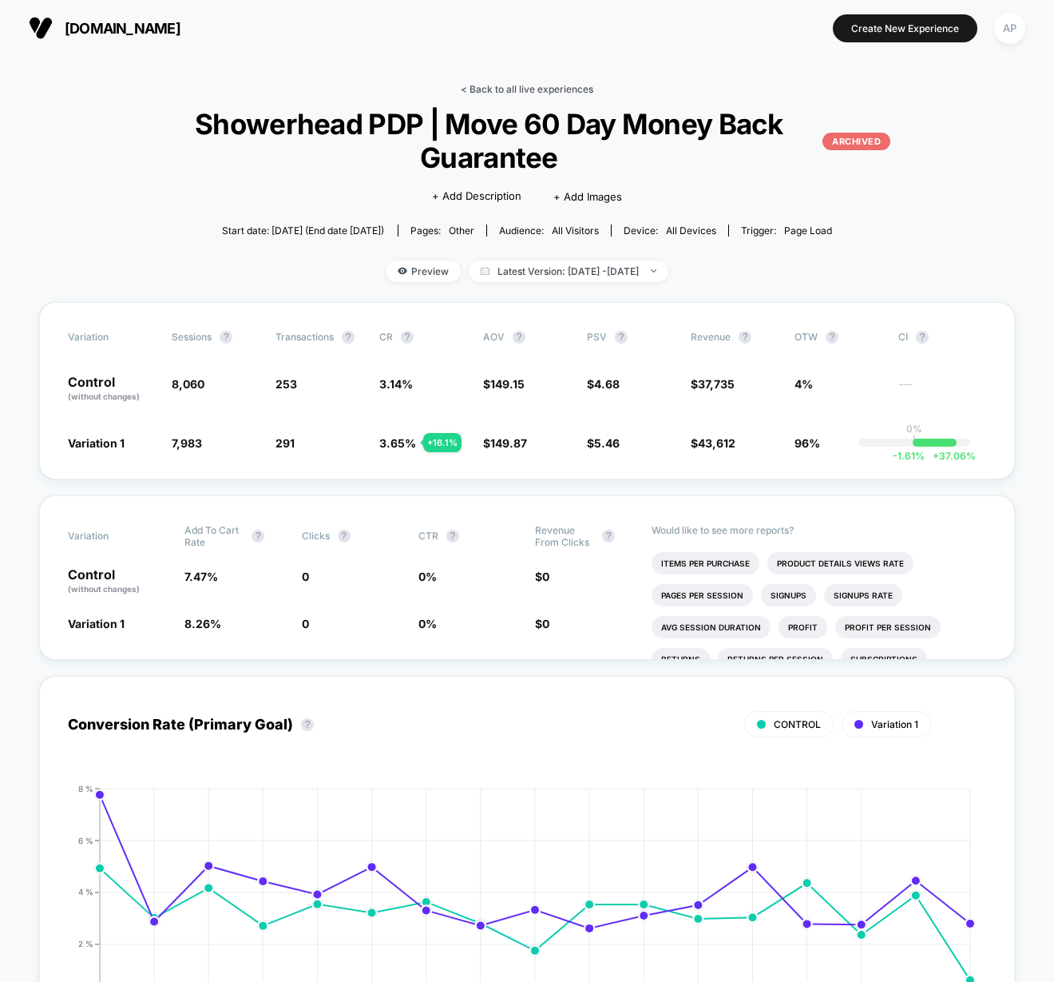
click at [490, 86] on link "< Back to all live experiences" at bounding box center [527, 89] width 133 height 12
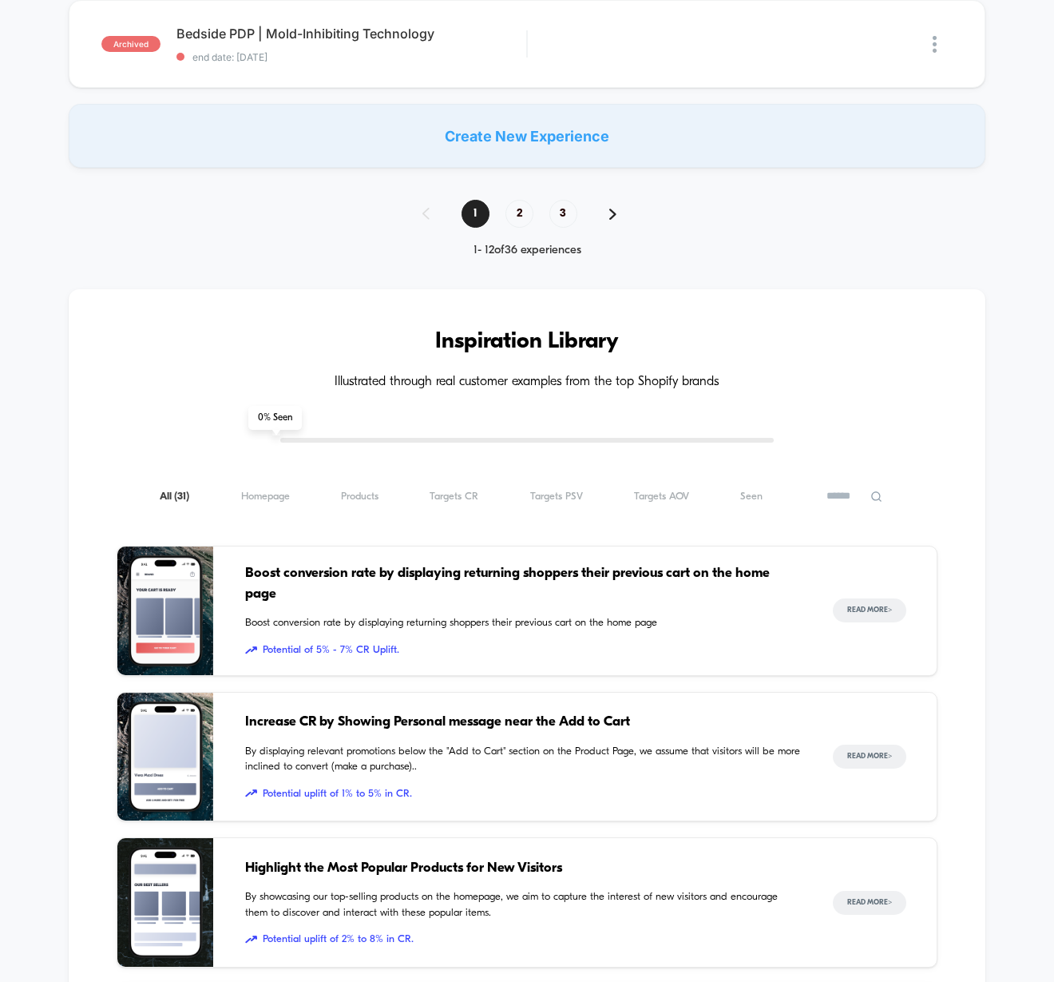
scroll to position [1036, 0]
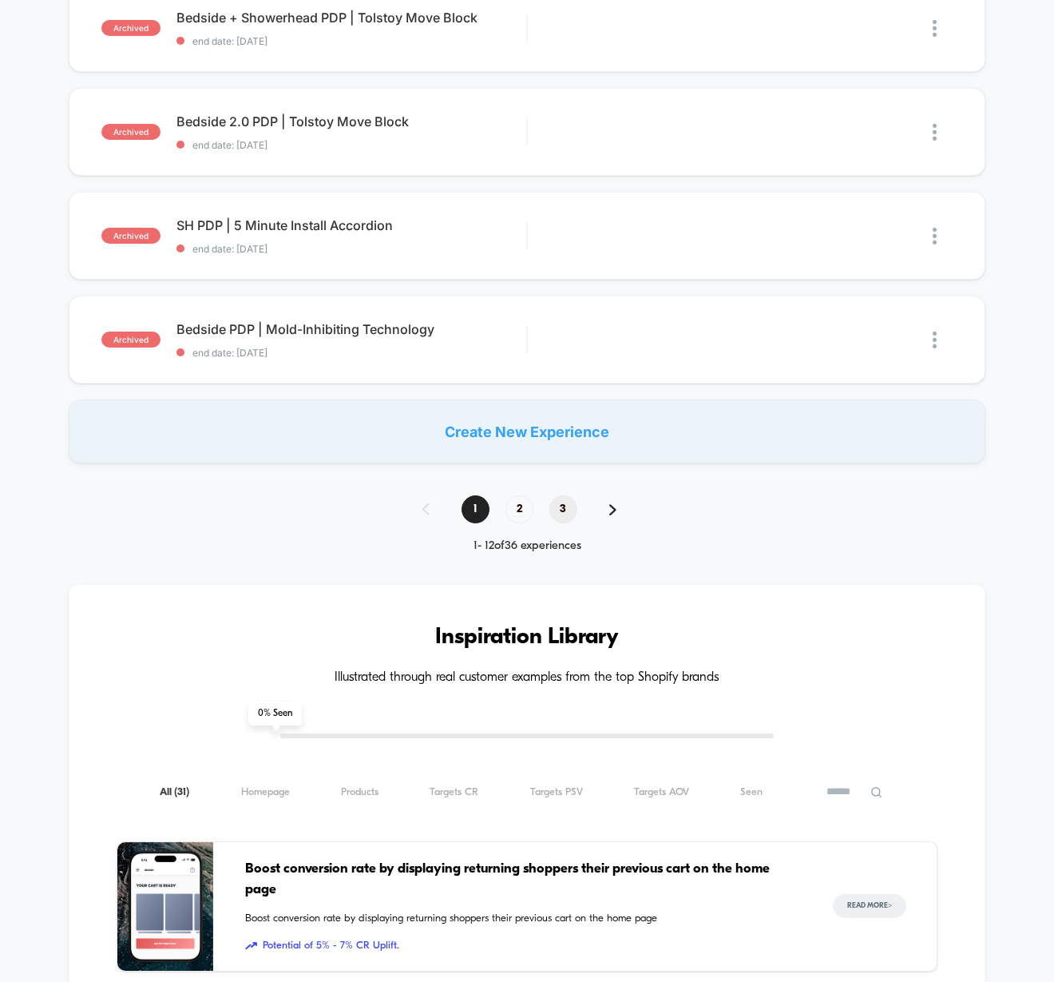
click at [565, 505] on span "3" at bounding box center [564, 509] width 28 height 28
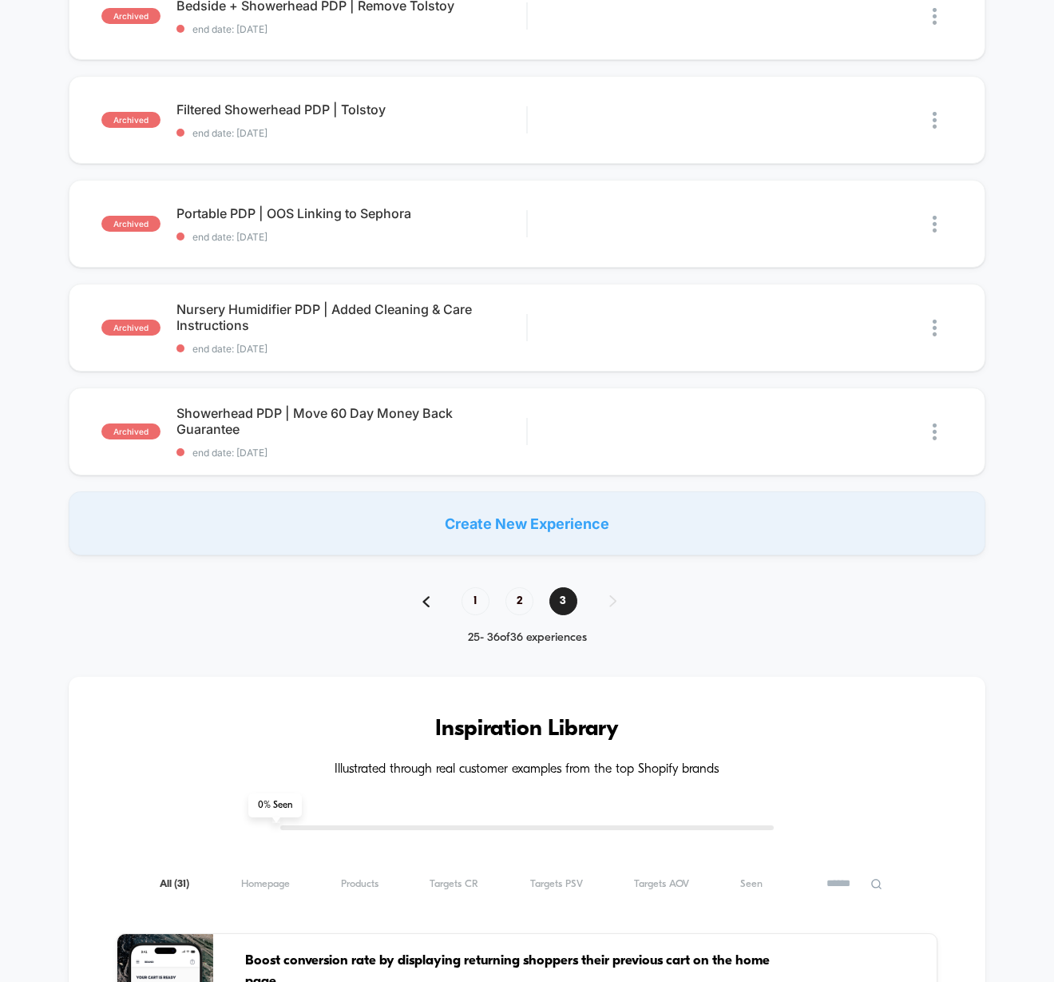
scroll to position [899, 0]
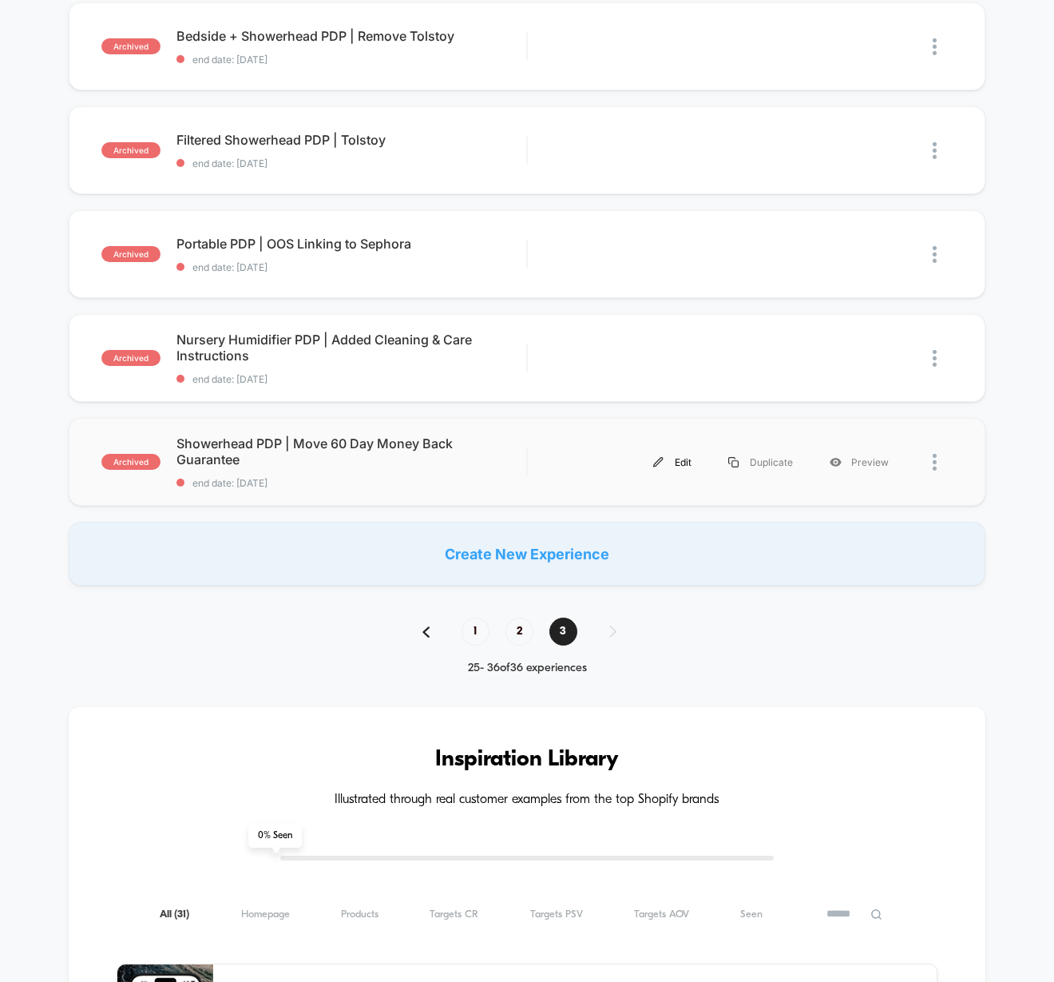
click at [675, 462] on div "Edit" at bounding box center [672, 462] width 75 height 36
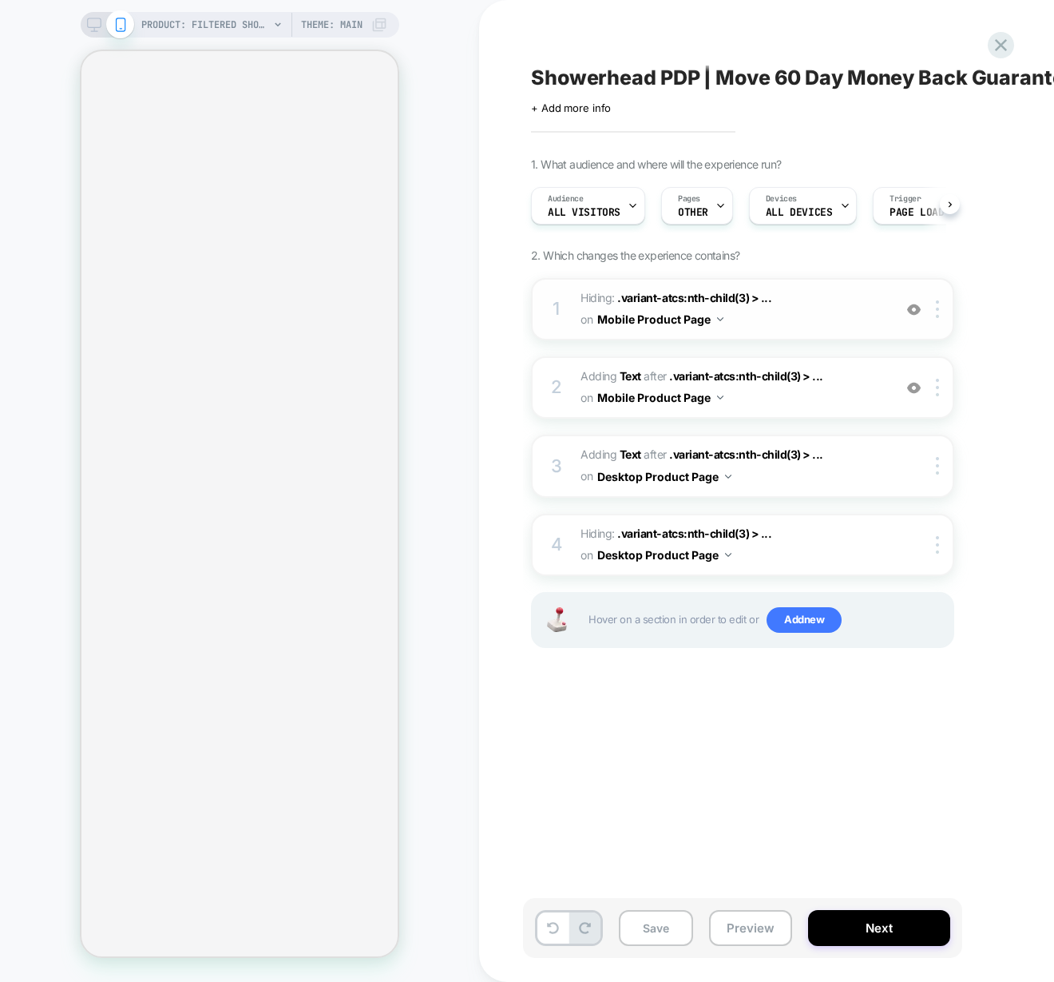
click at [782, 316] on span "Hiding : .variant-atcs:nth-child(3) > ... .variant-atcs:nth-child(3) > .buybox-…" at bounding box center [733, 309] width 304 height 43
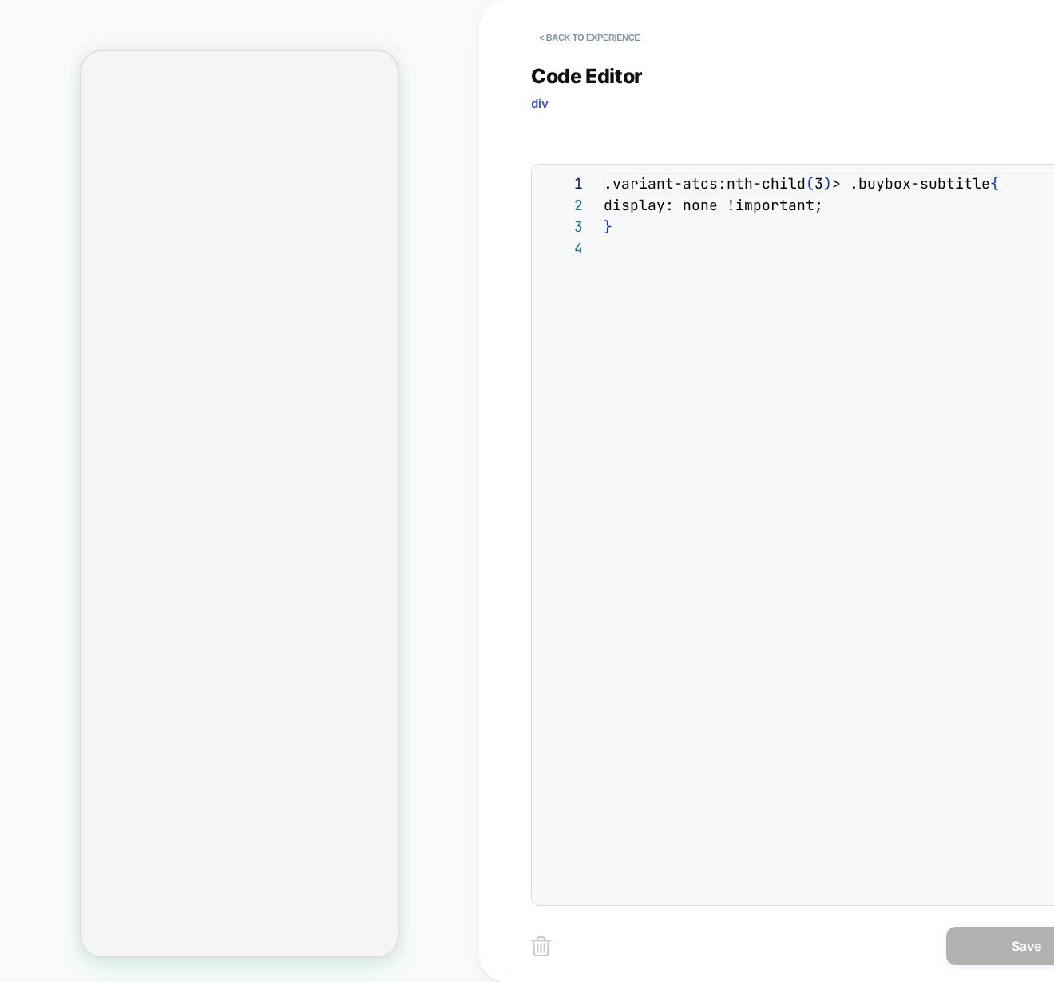
scroll to position [64, 0]
click at [570, 39] on button "< Back to experience" at bounding box center [589, 38] width 117 height 26
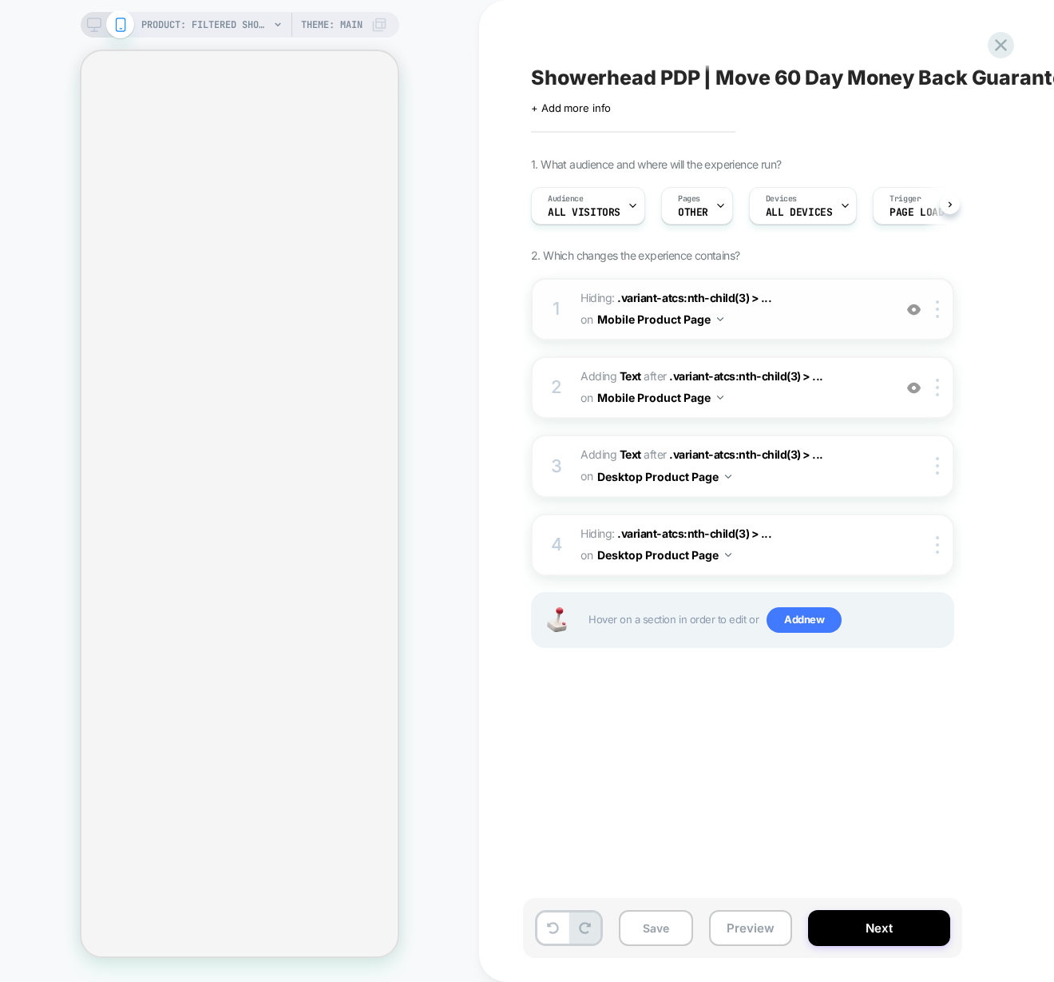
scroll to position [0, 0]
click at [914, 308] on img at bounding box center [914, 310] width 14 height 14
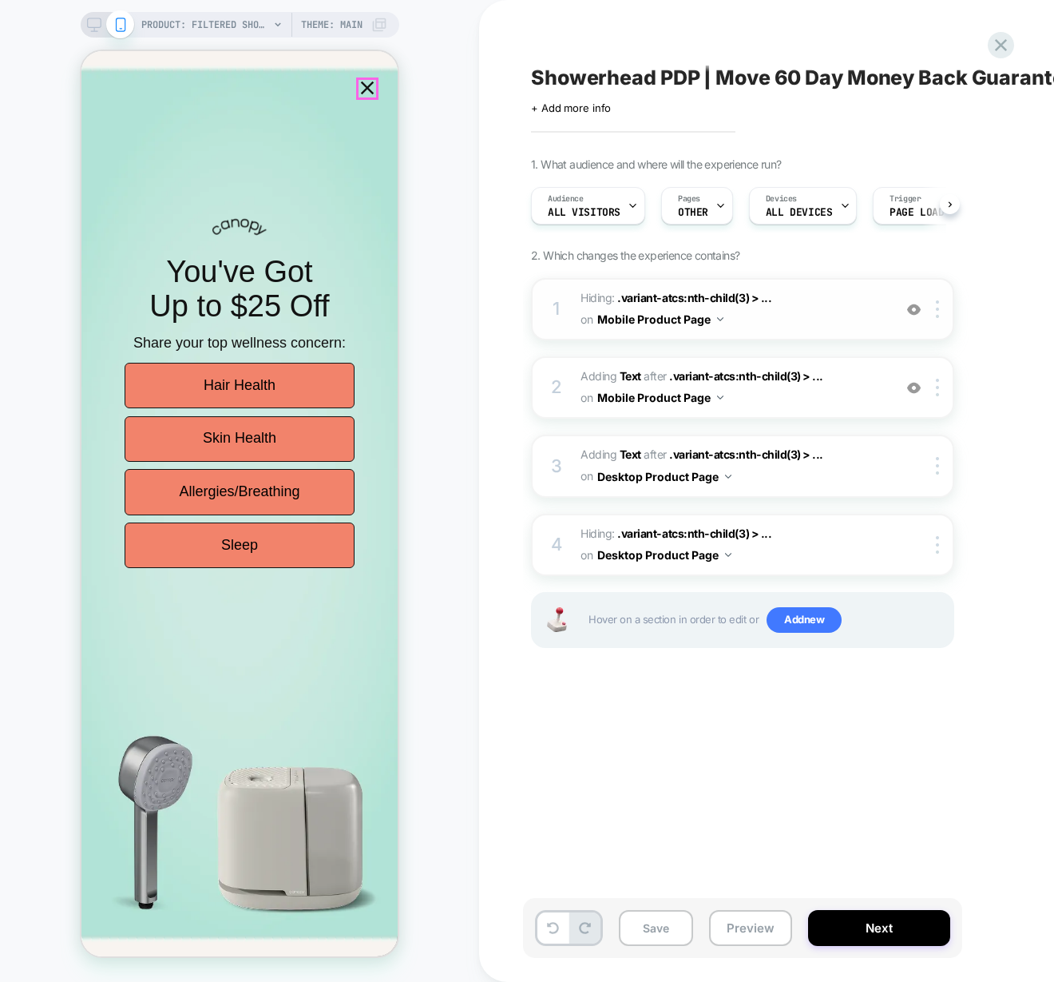
click at [363, 85] on icon "Close popup" at bounding box center [367, 88] width 22 height 22
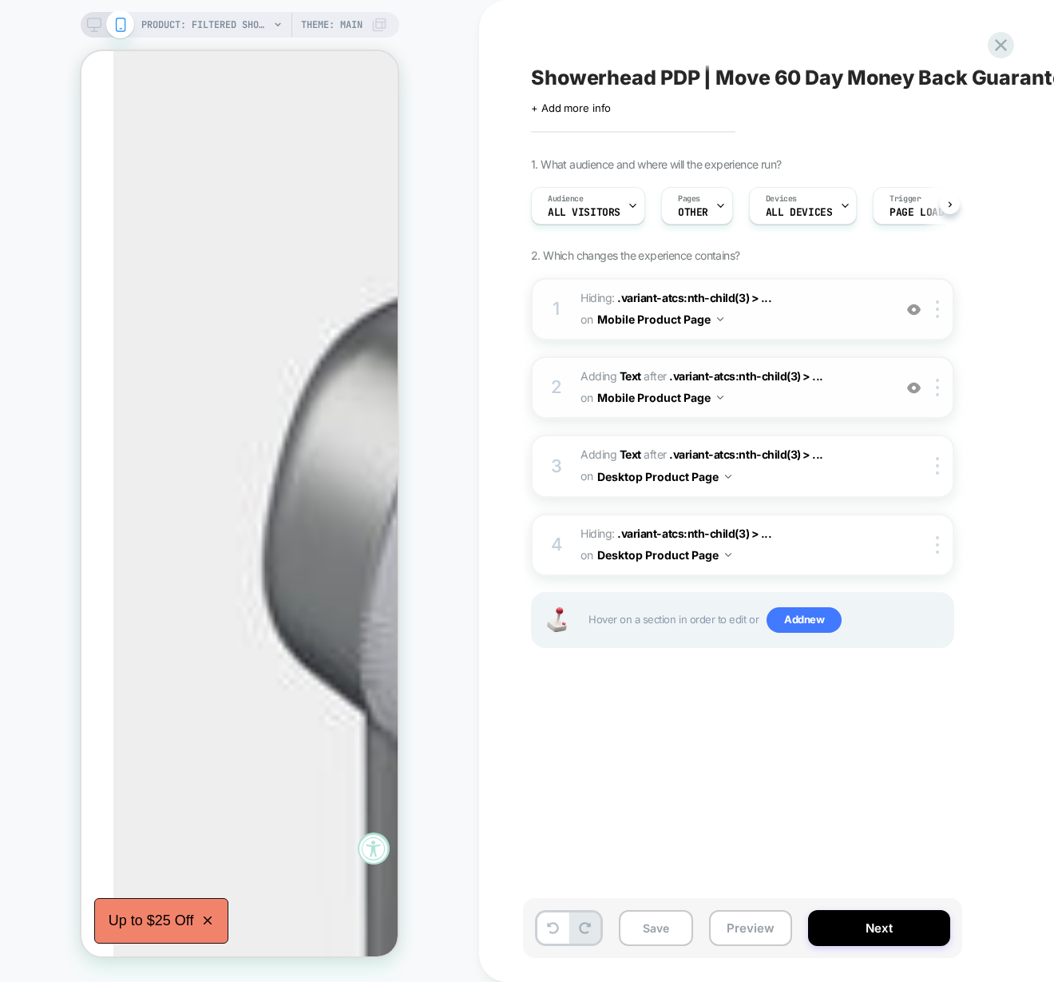
click at [780, 391] on span "#_loomi_addon_1710357447771 Adding Text AFTER .variant-atcs:nth-child(3) > ... …" at bounding box center [733, 387] width 304 height 43
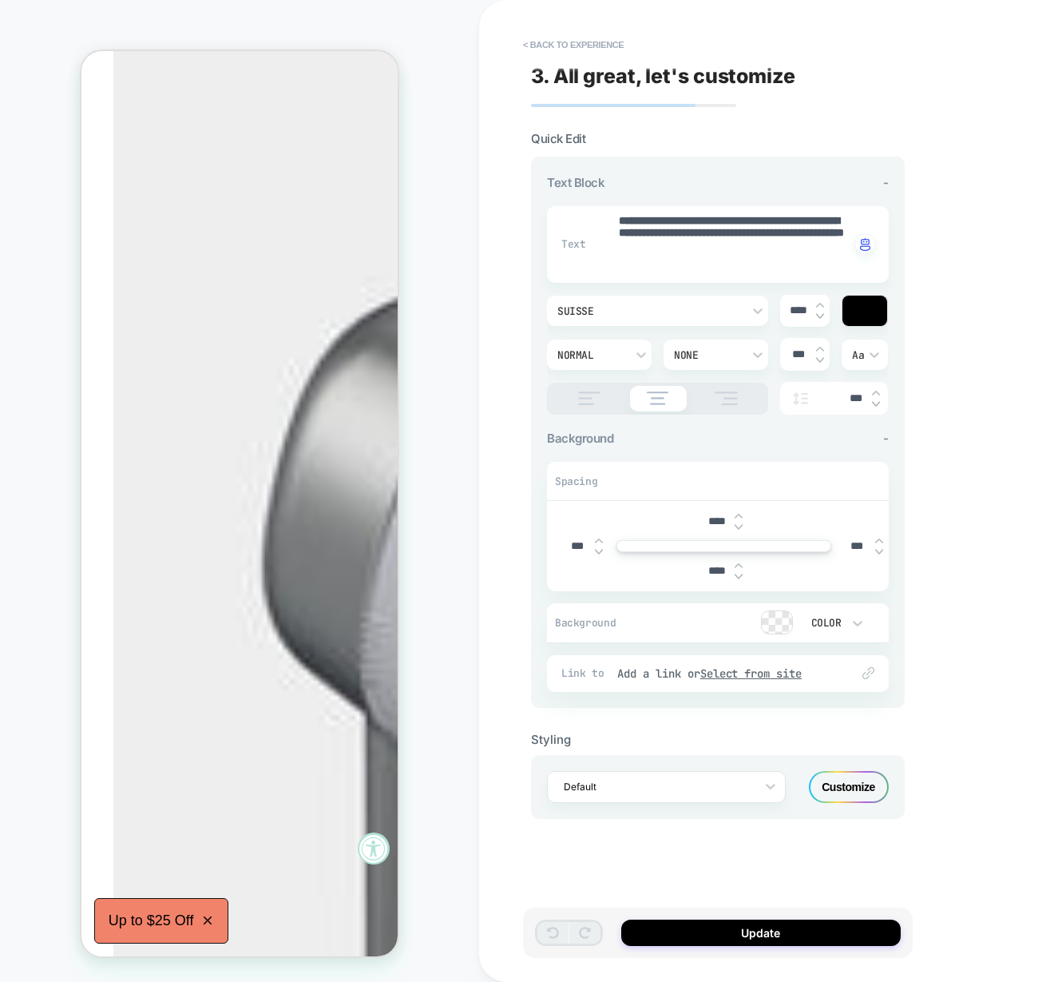
type textarea "*"
click at [574, 42] on button "< Back to experience" at bounding box center [573, 45] width 117 height 26
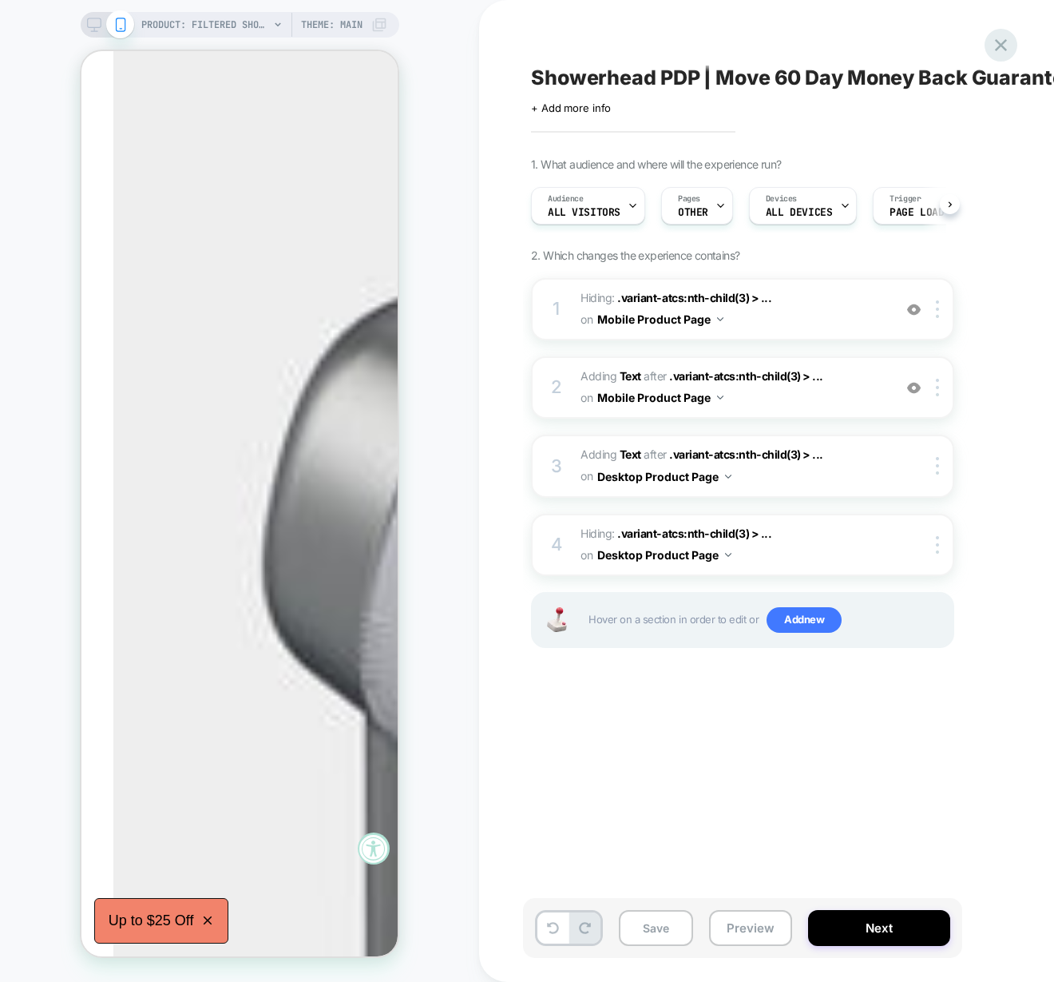
click at [1005, 49] on icon at bounding box center [1001, 45] width 12 height 12
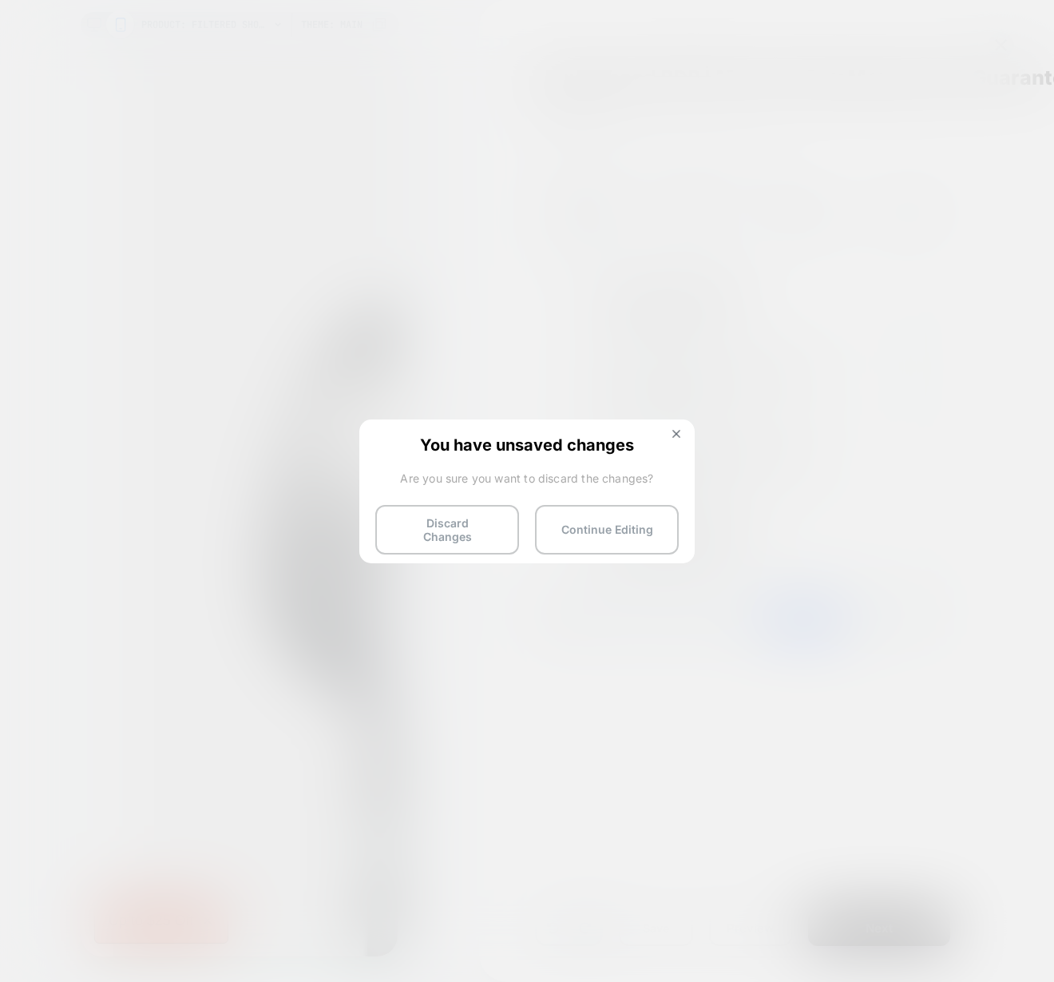
click at [462, 540] on button "Discard Changes" at bounding box center [447, 530] width 144 height 50
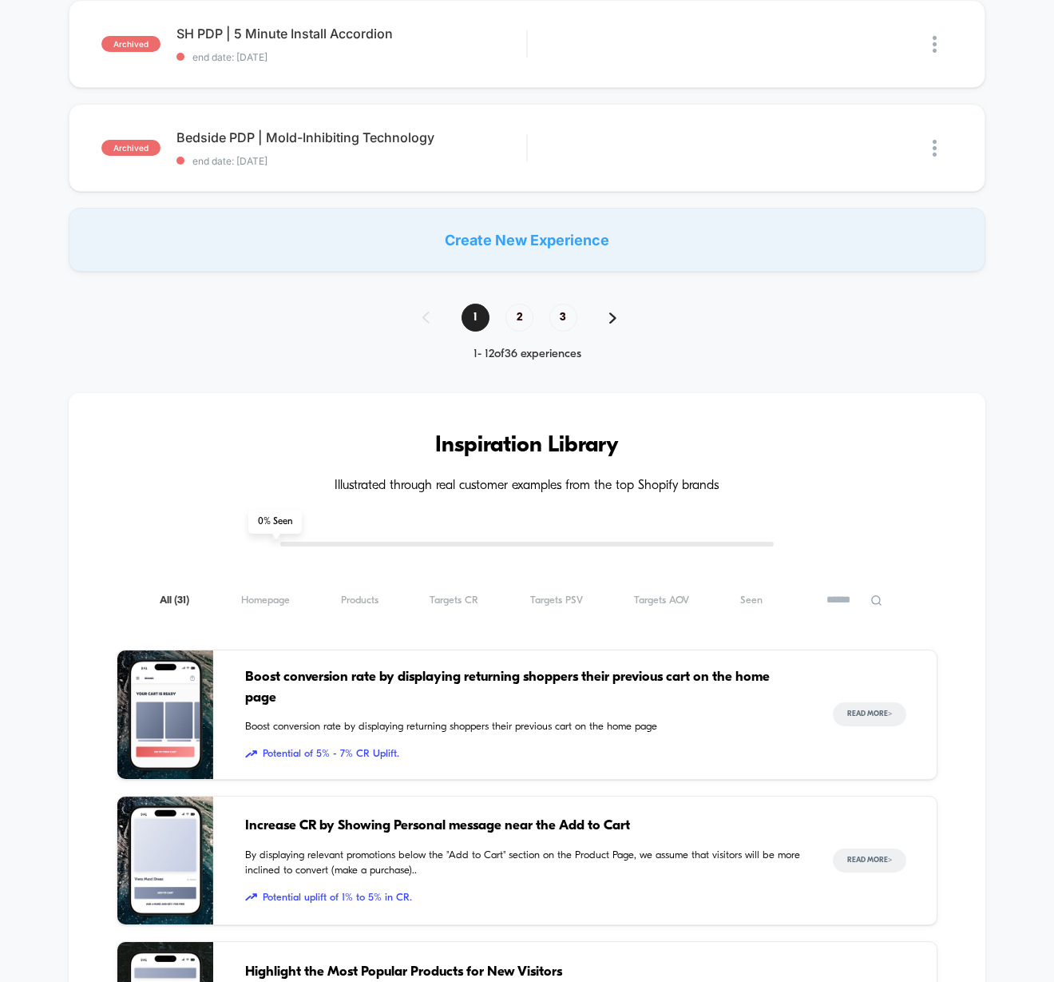
scroll to position [1000, 0]
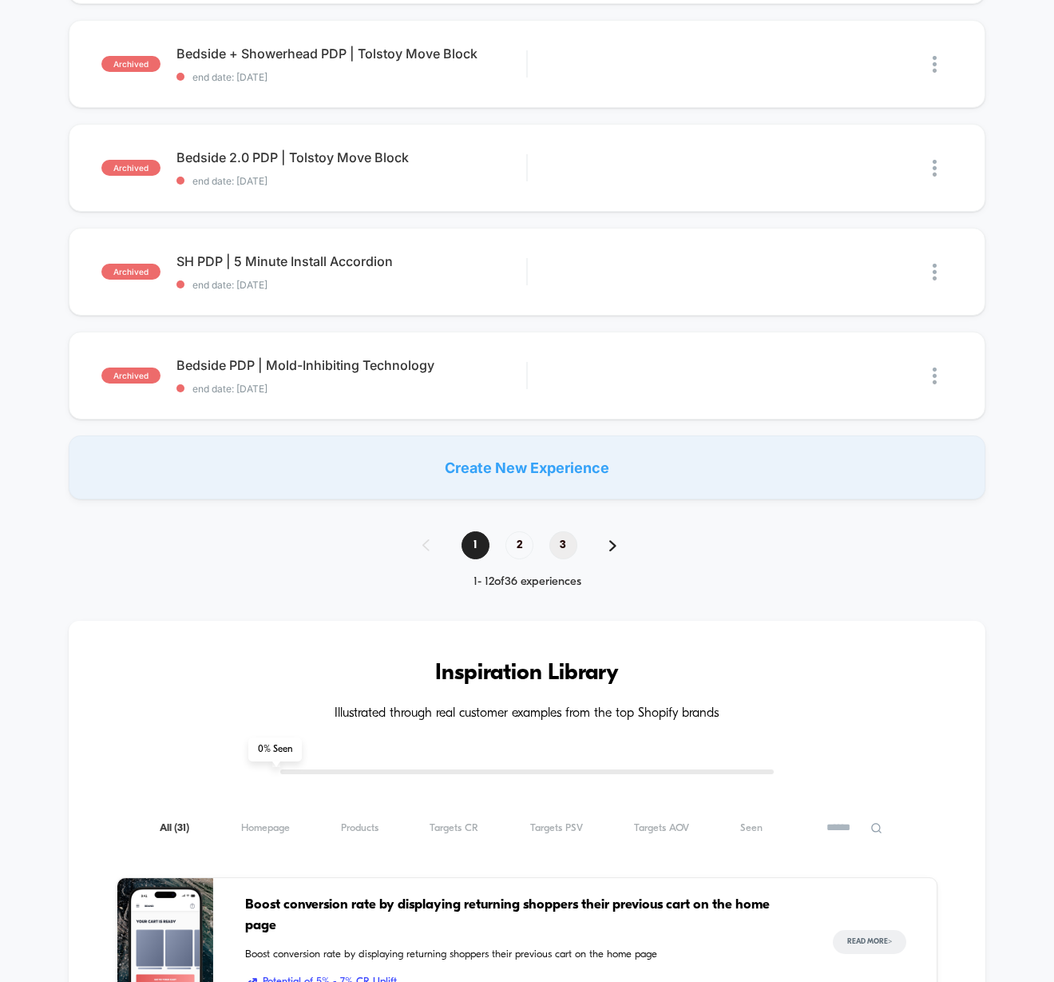
click at [562, 533] on span "3" at bounding box center [564, 545] width 28 height 28
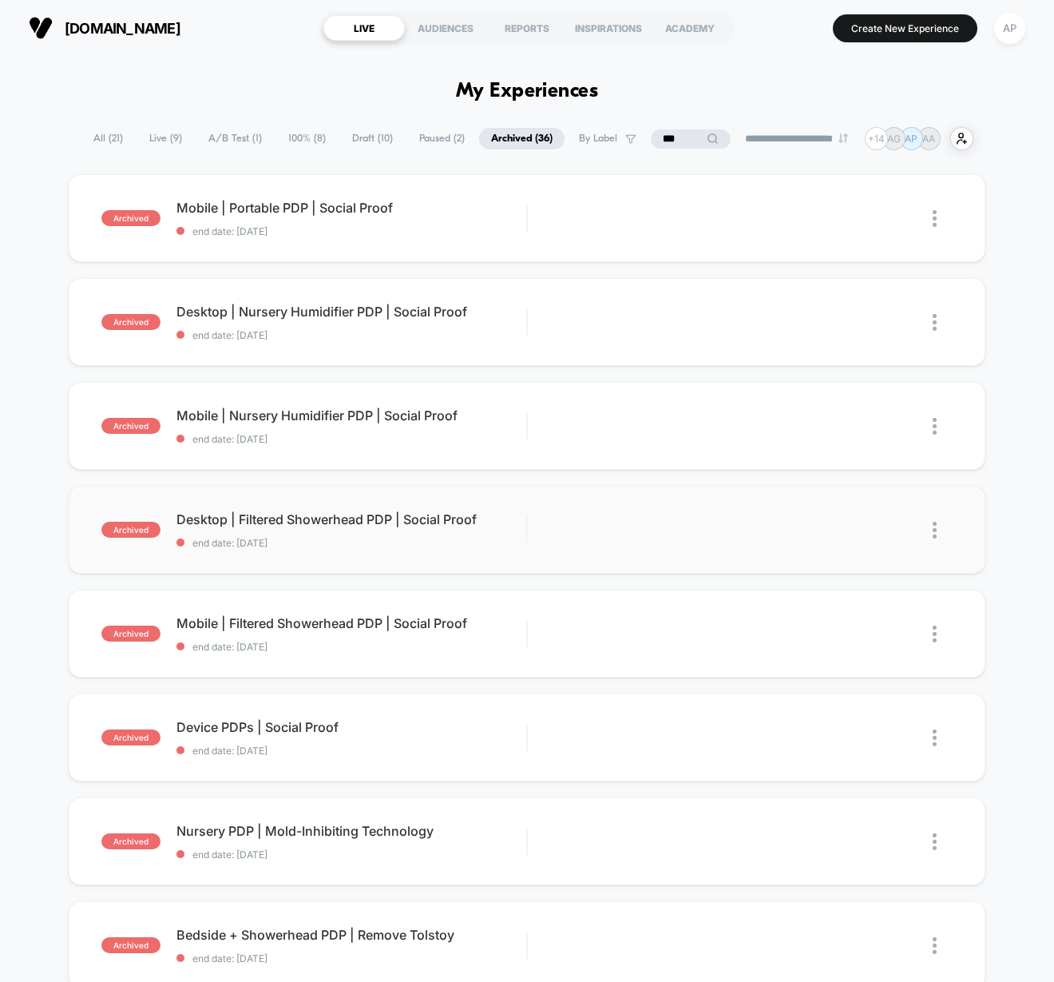
scroll to position [843, 0]
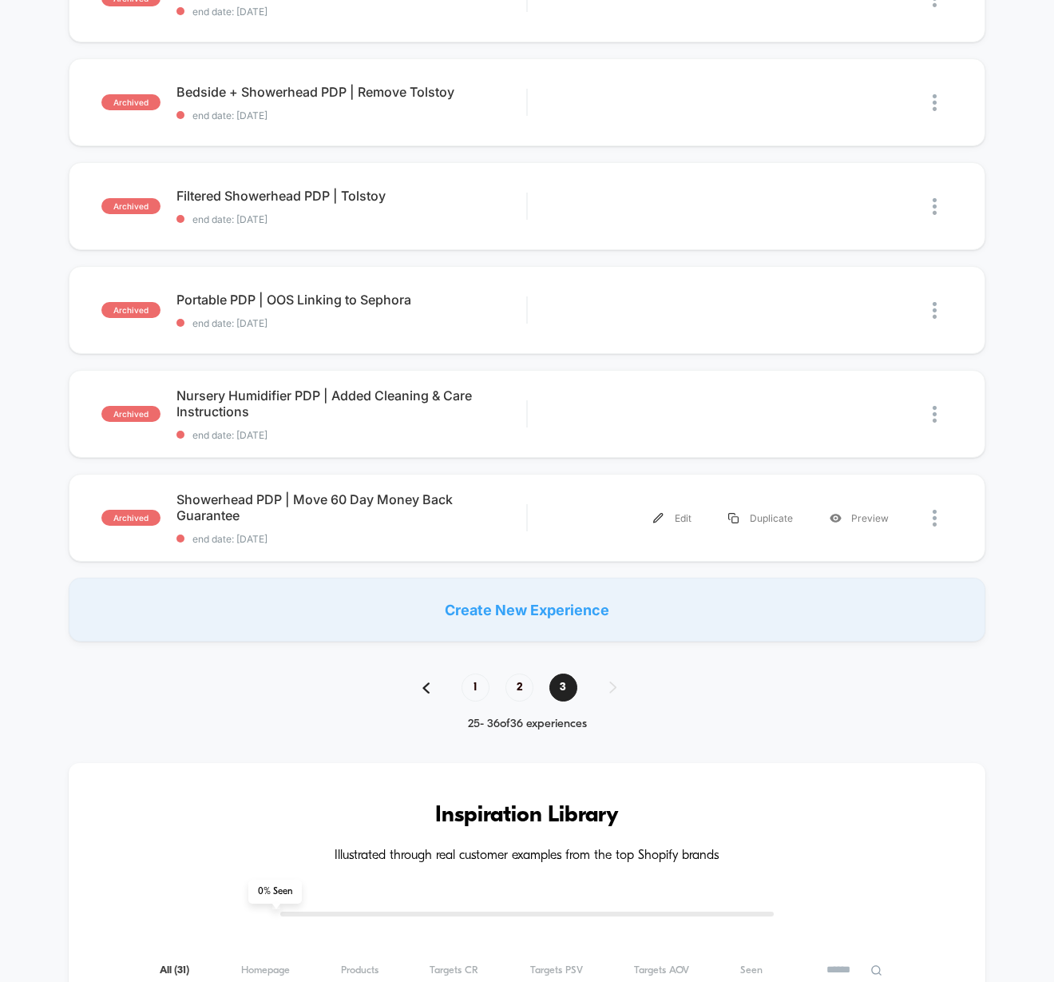
click at [562, 533] on div "Edit Duplicate Preview" at bounding box center [726, 518] width 364 height 36
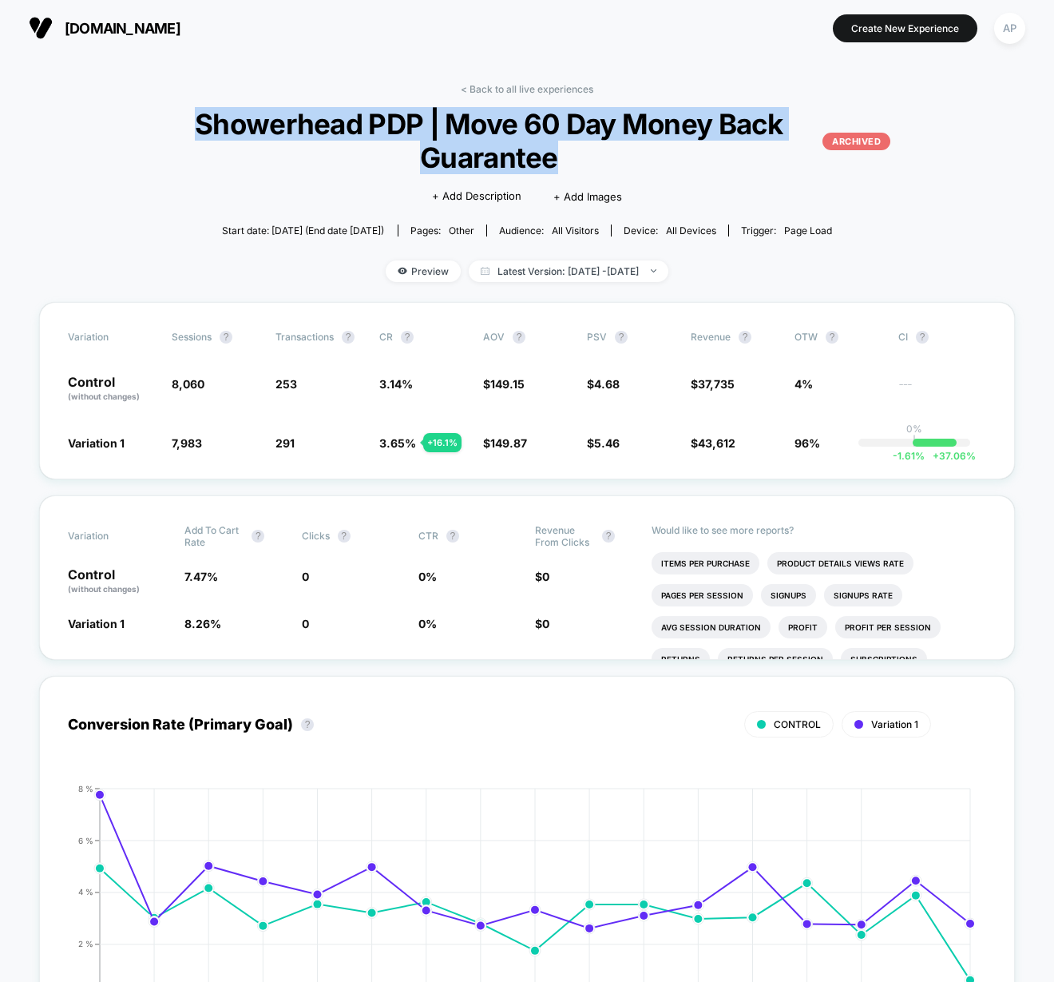
drag, startPoint x: 196, startPoint y: 121, endPoint x: 573, endPoint y: 149, distance: 378.1
click at [573, 150] on span "Showerhead PDP | Move 60 Day Money Back Guarantee ARCHIVED" at bounding box center [528, 140] width 728 height 67
copy span "Showerhead PDP | Move 60 Day Money Back Guarantee"
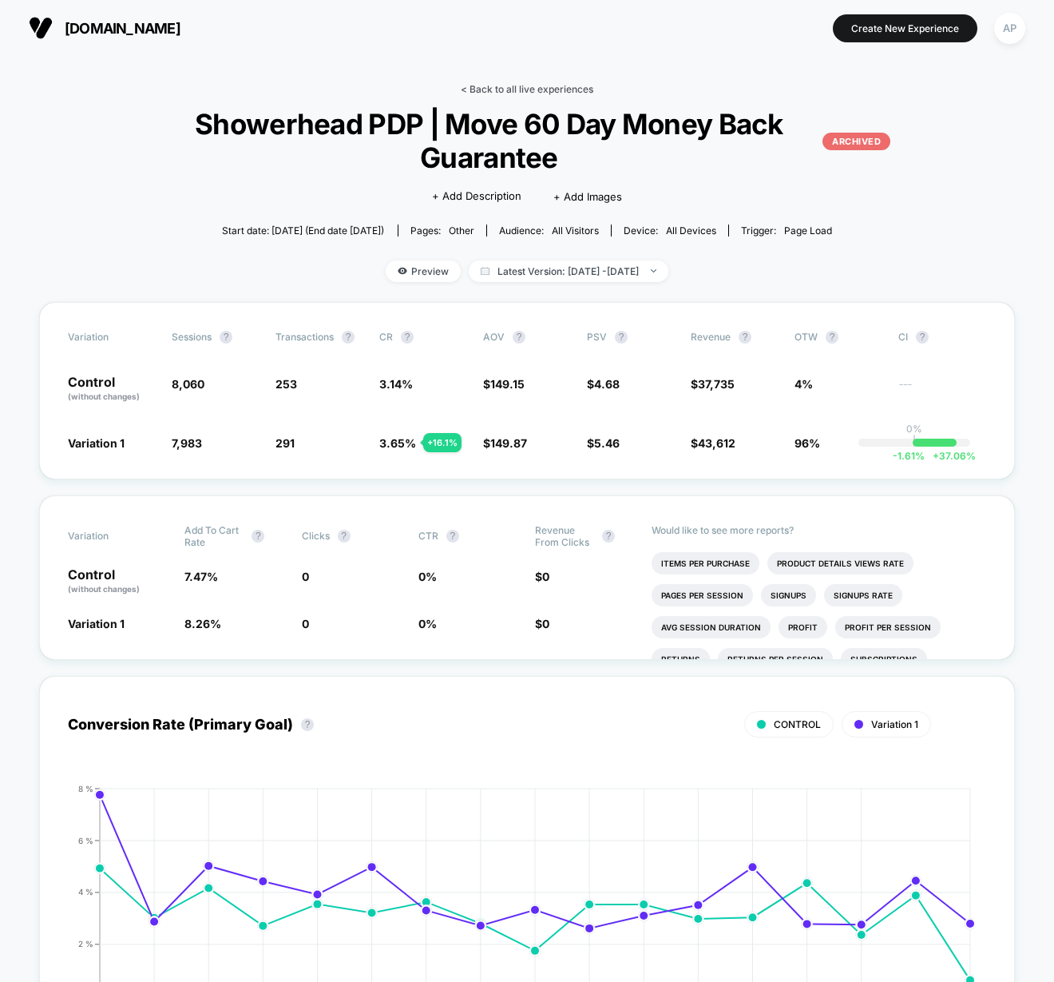
click at [526, 88] on link "< Back to all live experiences" at bounding box center [527, 89] width 133 height 12
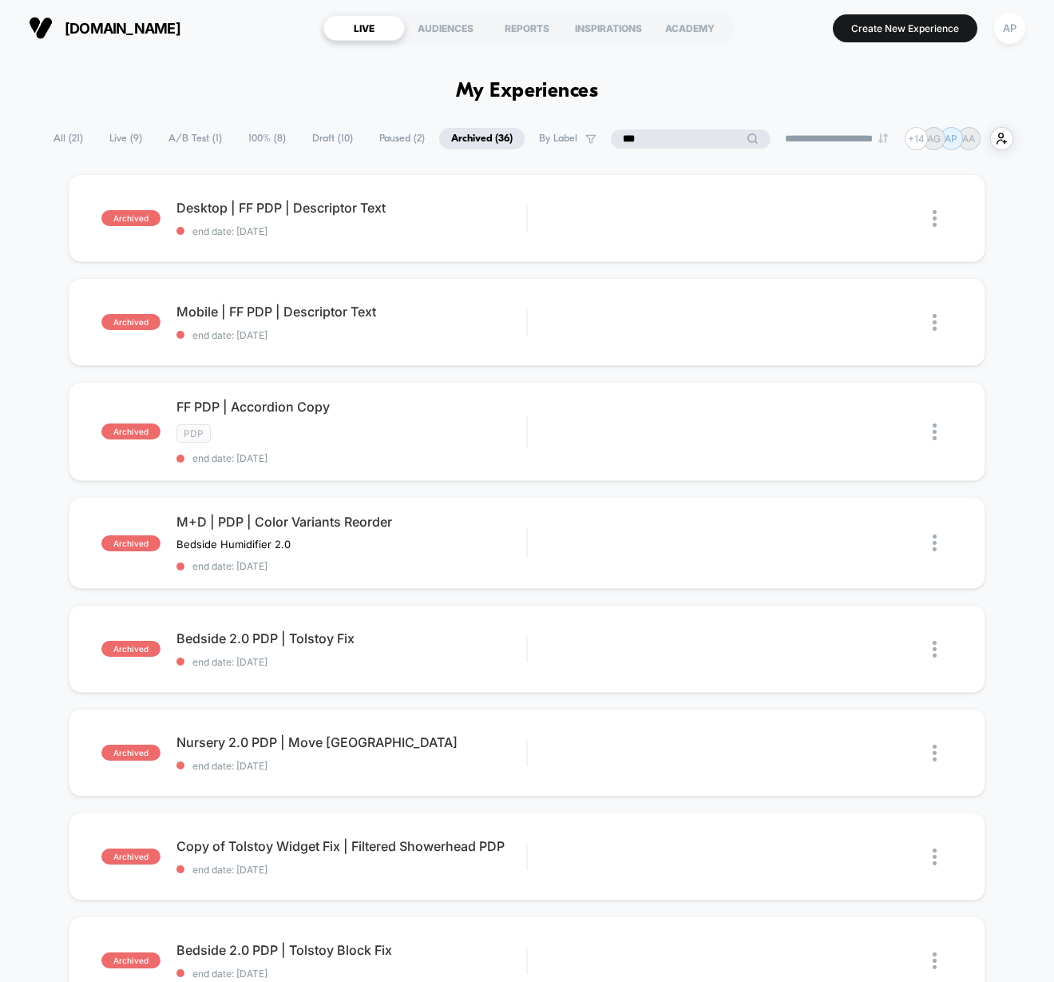
click at [668, 139] on input "***" at bounding box center [691, 138] width 160 height 19
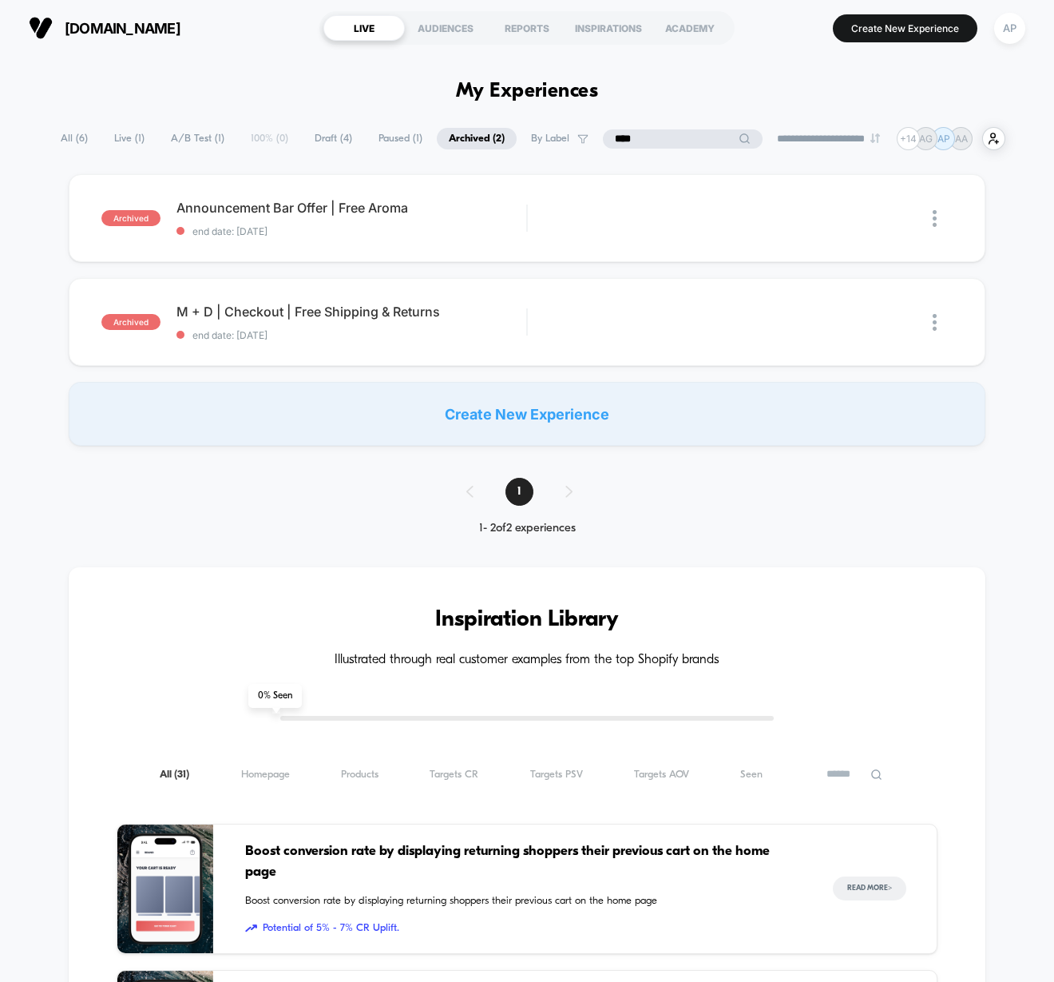
type input "****"
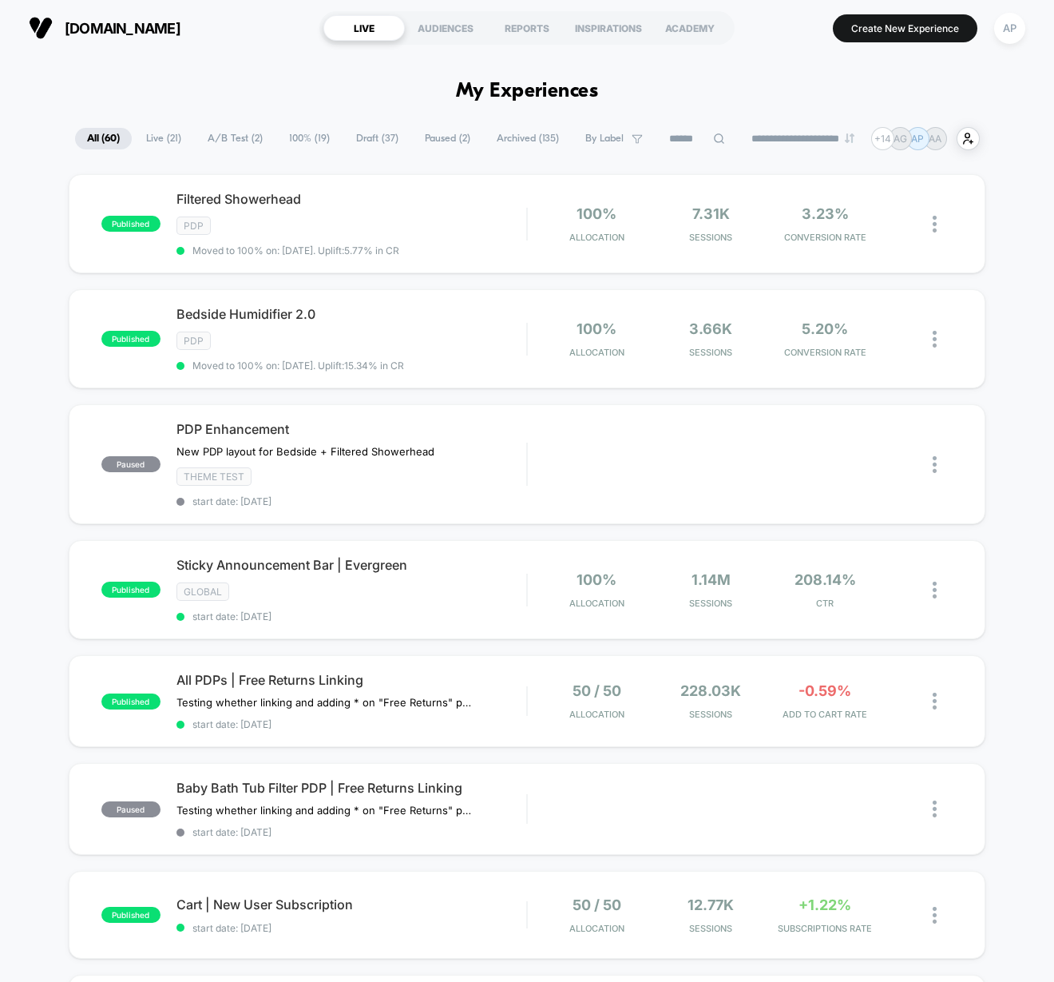
click at [217, 137] on span "A/B Test ( 2 )" at bounding box center [235, 139] width 79 height 22
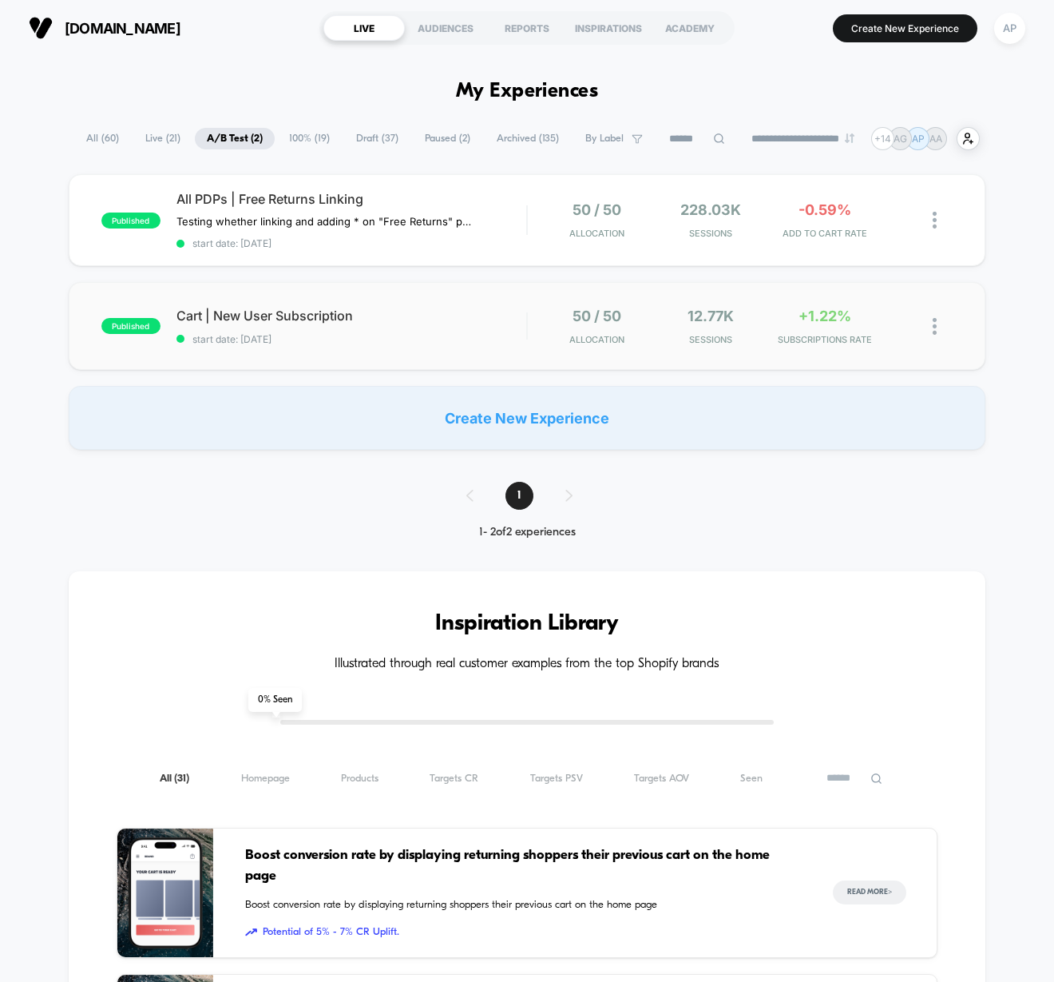
click at [471, 352] on div "published Cart | New User Subscription start date: [DATE] 50 / 50 Allocation 12…" at bounding box center [527, 326] width 917 height 88
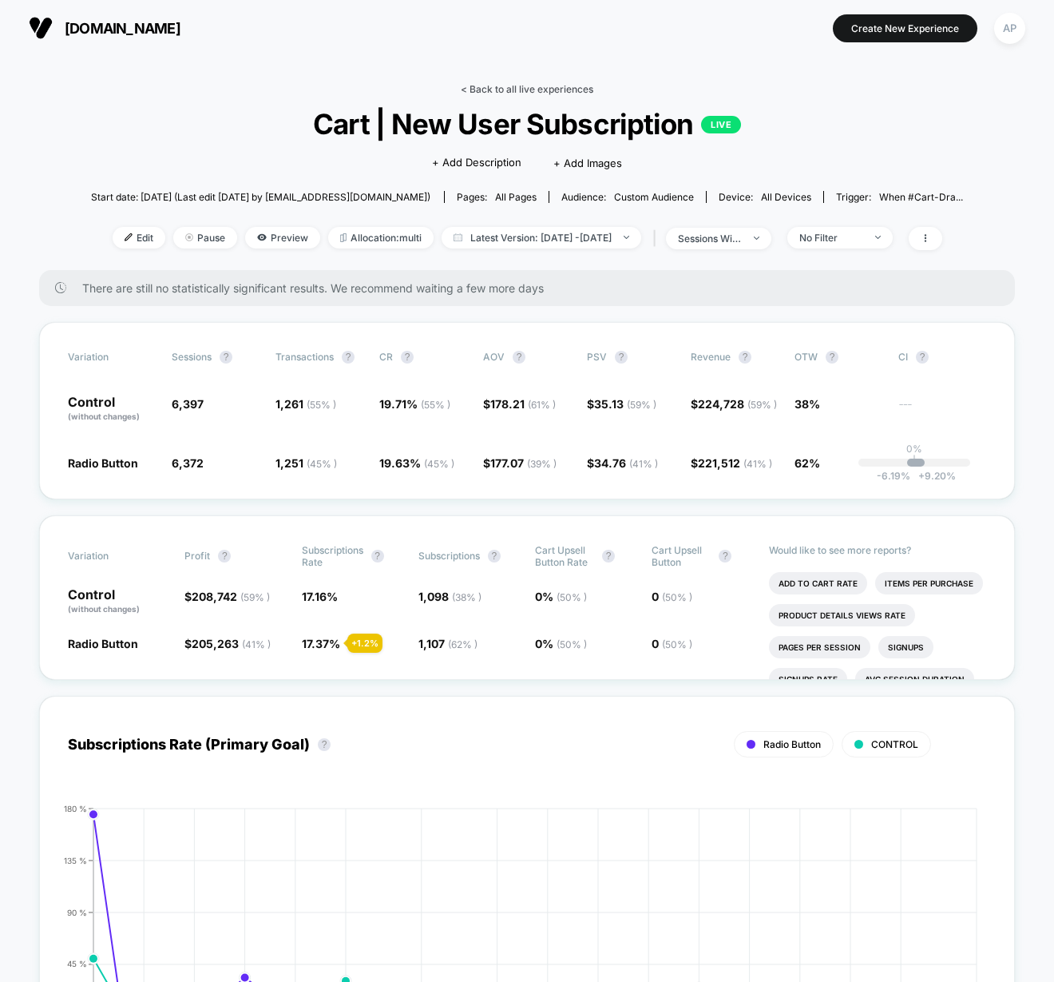
click at [485, 90] on link "< Back to all live experiences" at bounding box center [527, 89] width 133 height 12
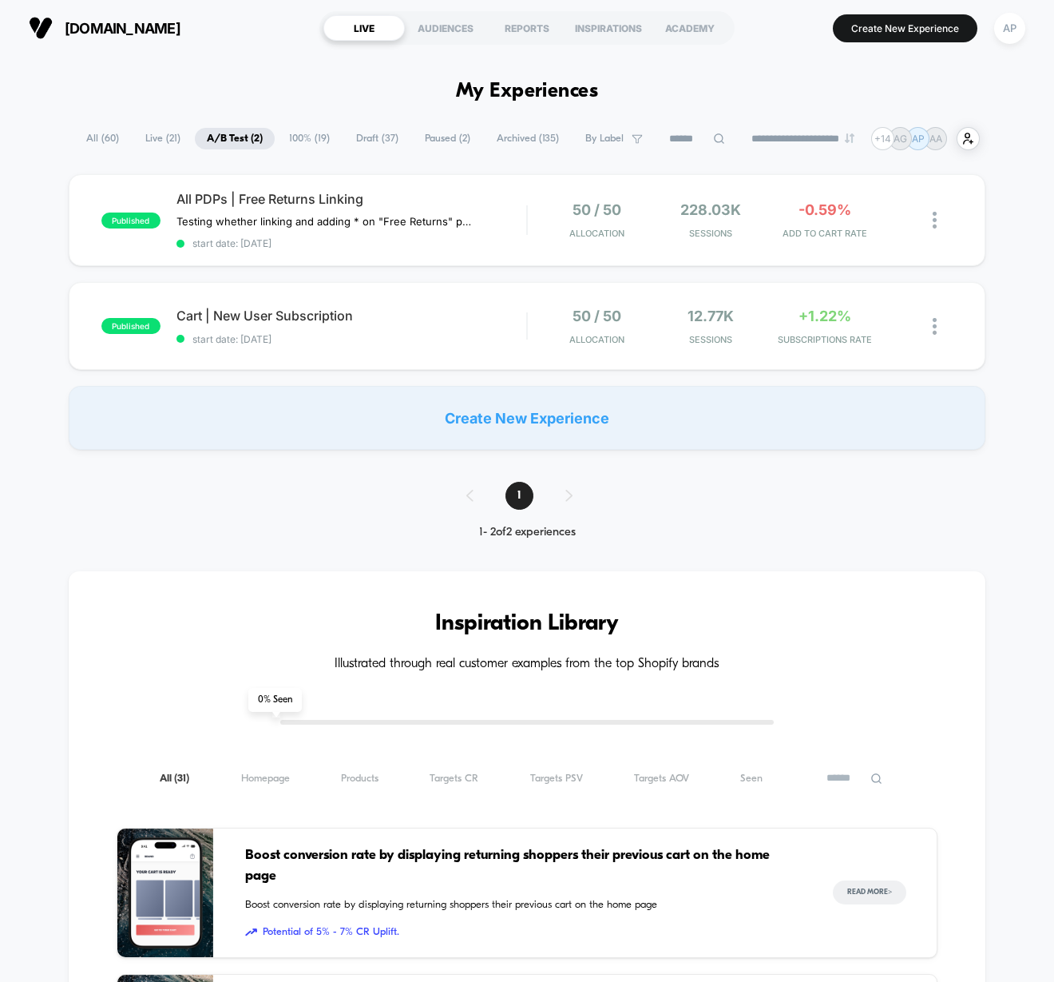
click at [416, 139] on span "Paused ( 2 )" at bounding box center [447, 139] width 69 height 22
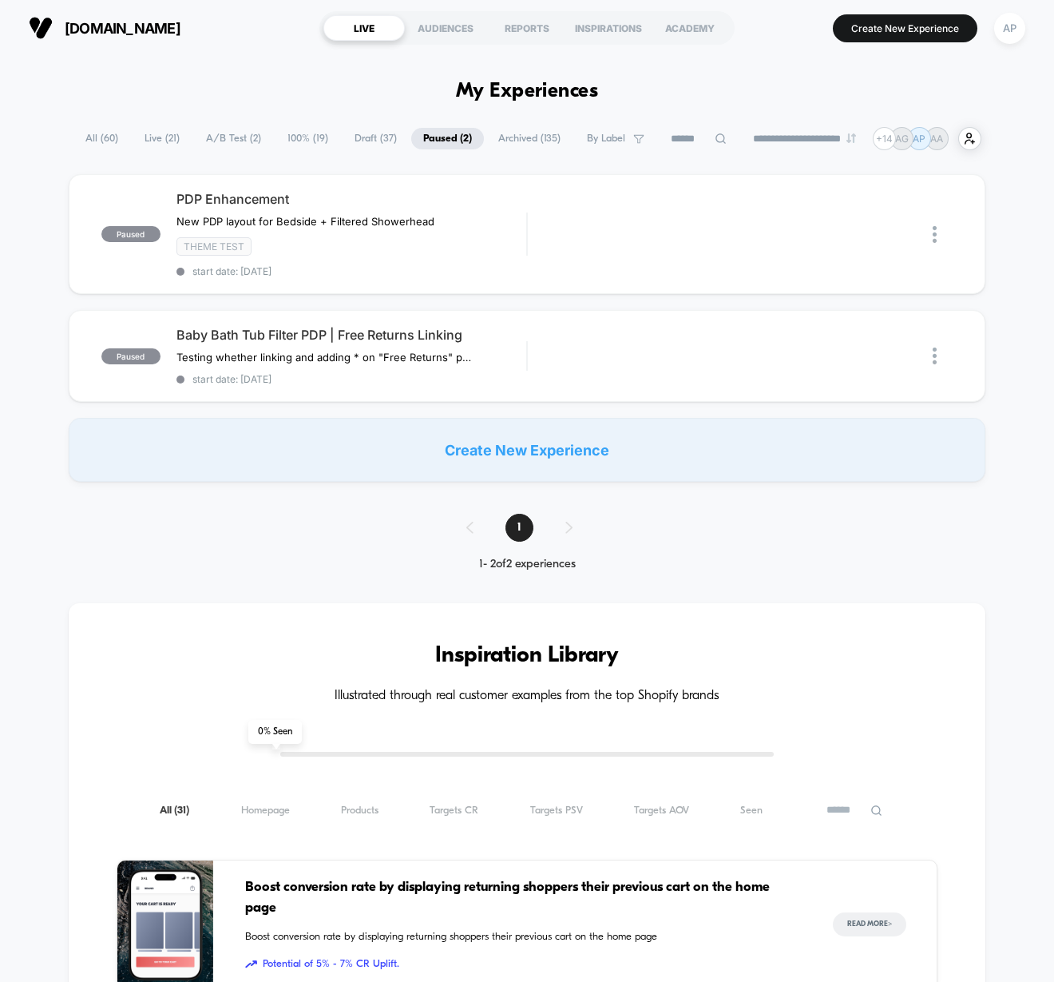
click at [243, 139] on span "A/B Test ( 2 )" at bounding box center [233, 139] width 79 height 22
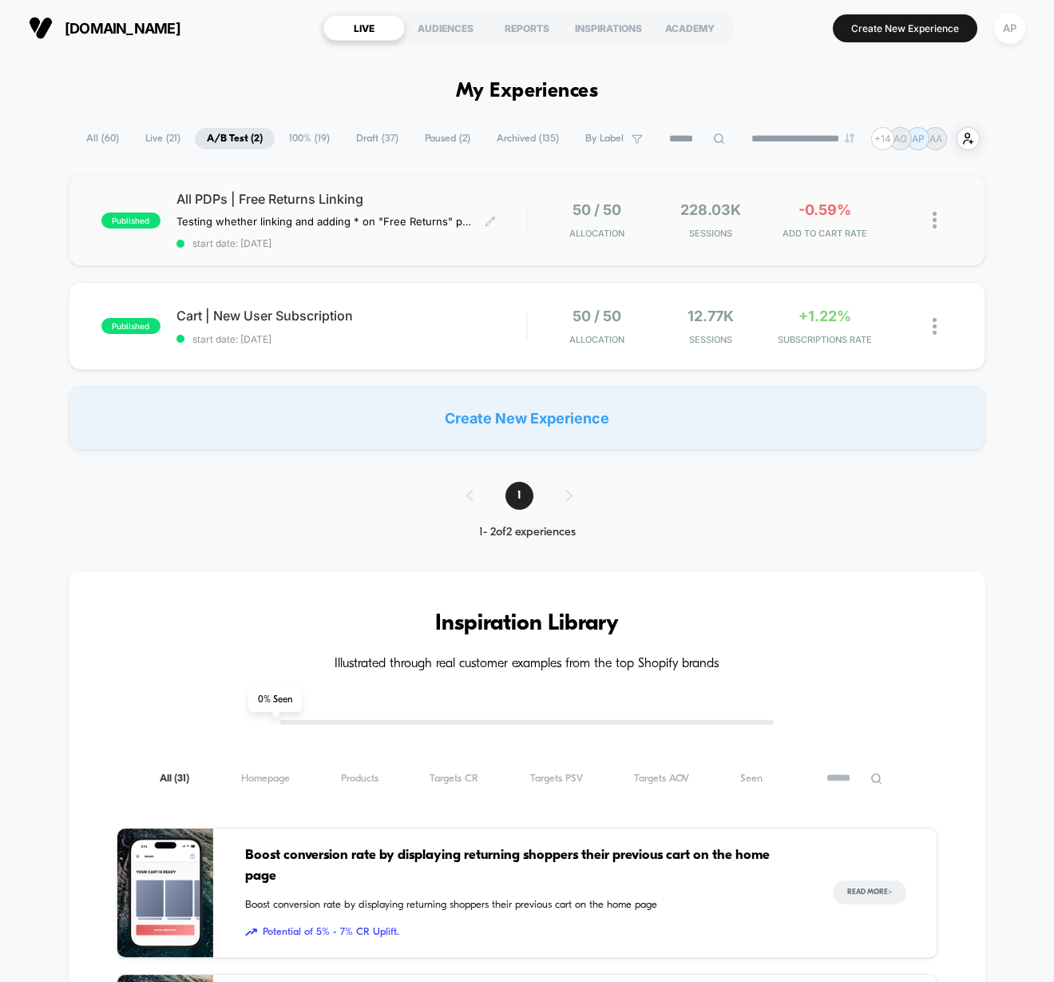
click at [506, 218] on div "All PDPs | Free Returns Linking Testing whether linking and adding * on "Free R…" at bounding box center [352, 220] width 350 height 58
